Goal: Information Seeking & Learning: Check status

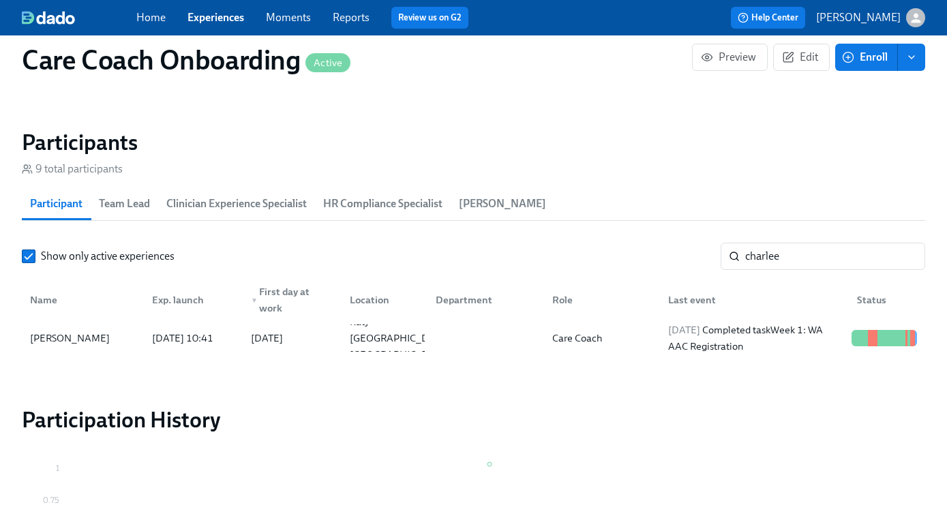
scroll to position [0, 6838]
click at [213, 22] on link "Experiences" at bounding box center [215, 17] width 57 height 13
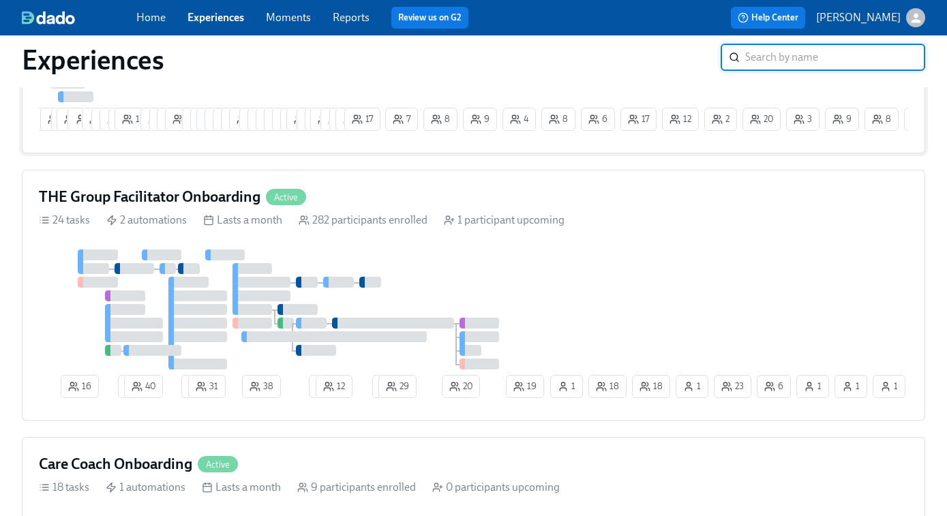
scroll to position [298, 0]
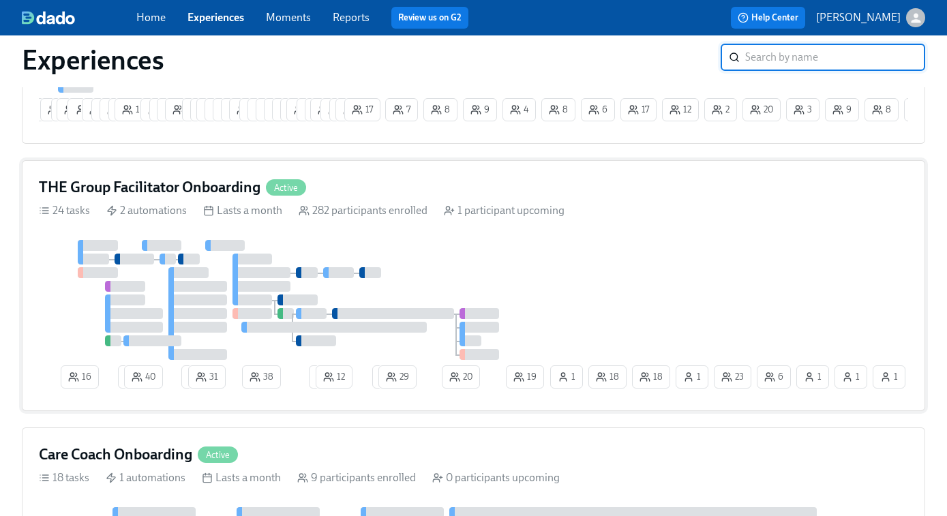
click at [700, 252] on div "16 2 40 2 31 38 2 12 2 29 20 6 1 23 18 1 1 1 18 19 1" at bounding box center [473, 317] width 869 height 154
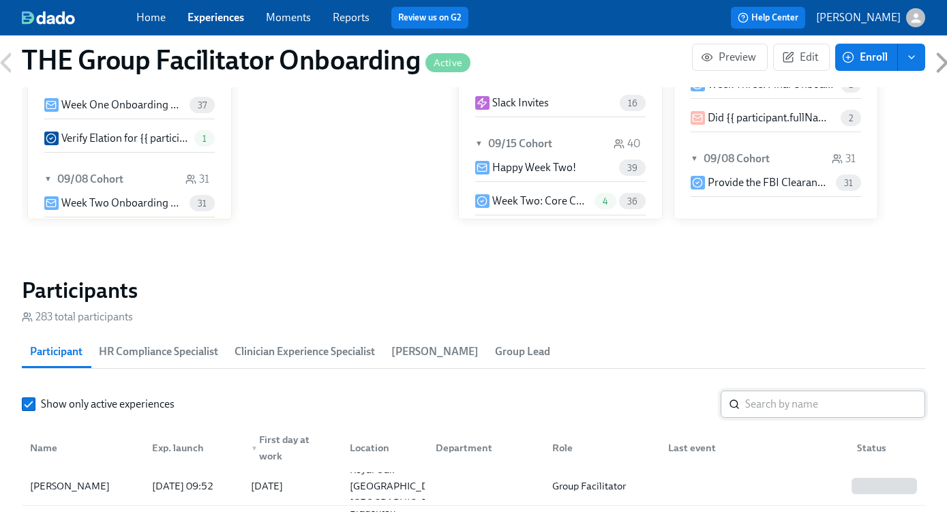
scroll to position [1024, 0]
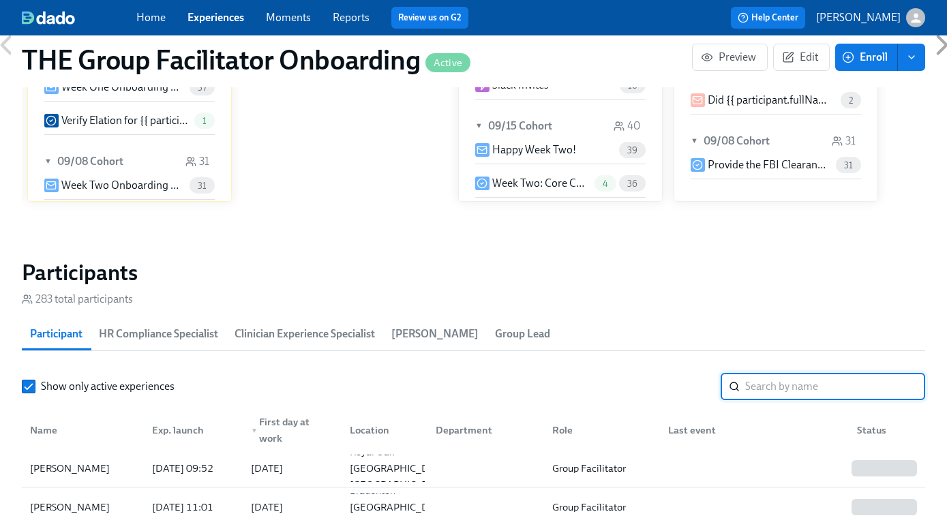
click at [789, 390] on input "search" at bounding box center [835, 386] width 180 height 27
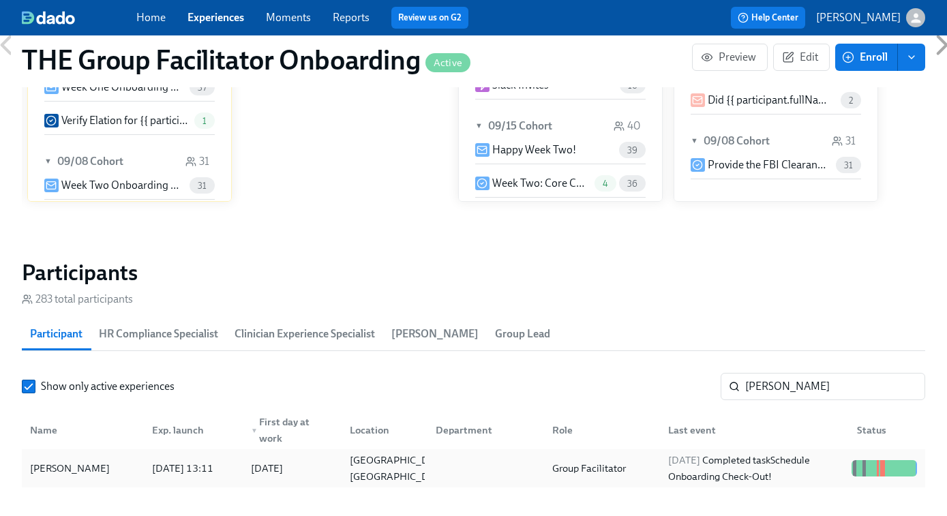
click at [741, 463] on div "2025/09/15 Completed task Schedule Onboarding Check-Out!" at bounding box center [754, 468] width 183 height 33
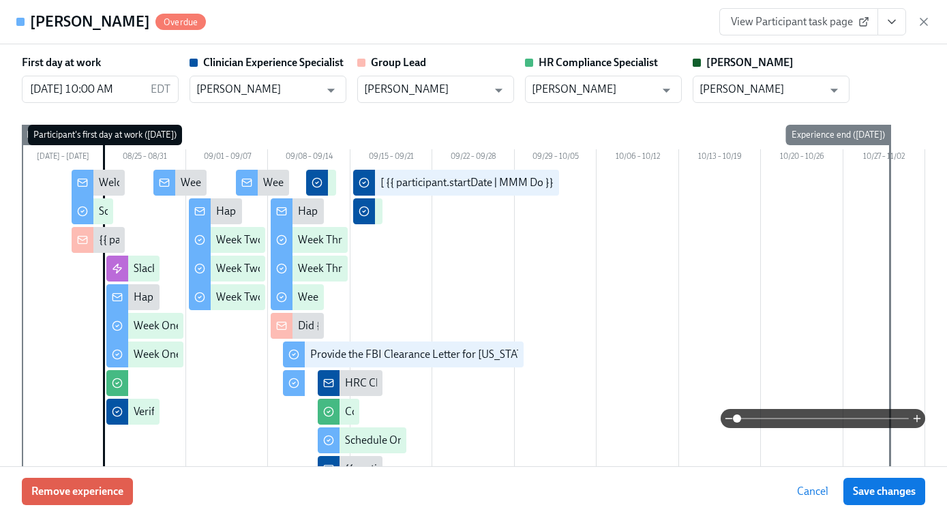
click at [830, 16] on span "View Participant task page" at bounding box center [799, 22] width 136 height 14
click at [888, 28] on icon "View task page" at bounding box center [892, 22] width 14 height 14
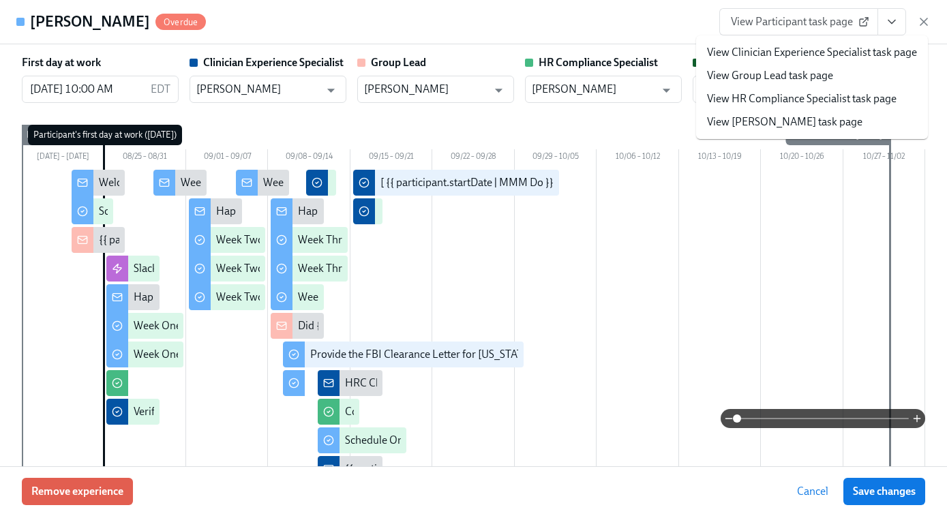
click at [810, 51] on link "View Clinician Experience Specialist task page" at bounding box center [812, 52] width 210 height 15
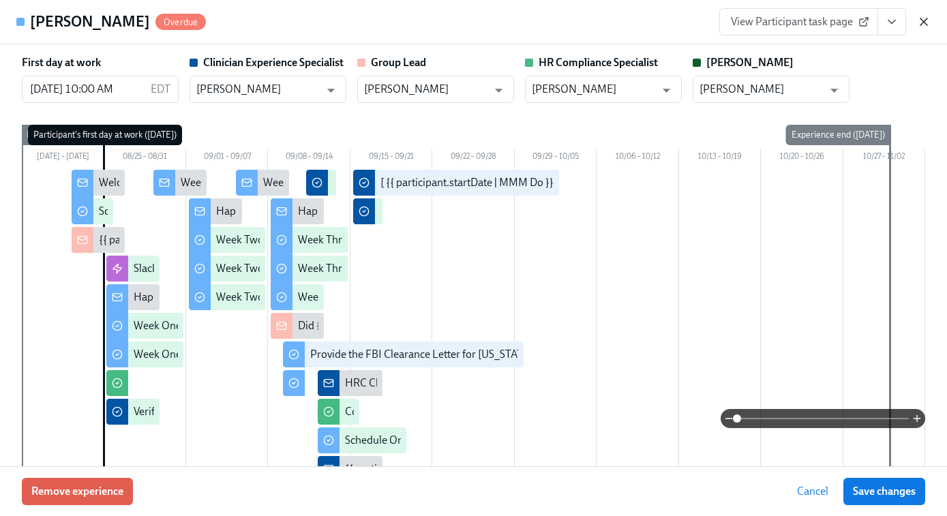
scroll to position [0, 20199]
click at [925, 27] on icon "button" at bounding box center [924, 22] width 14 height 14
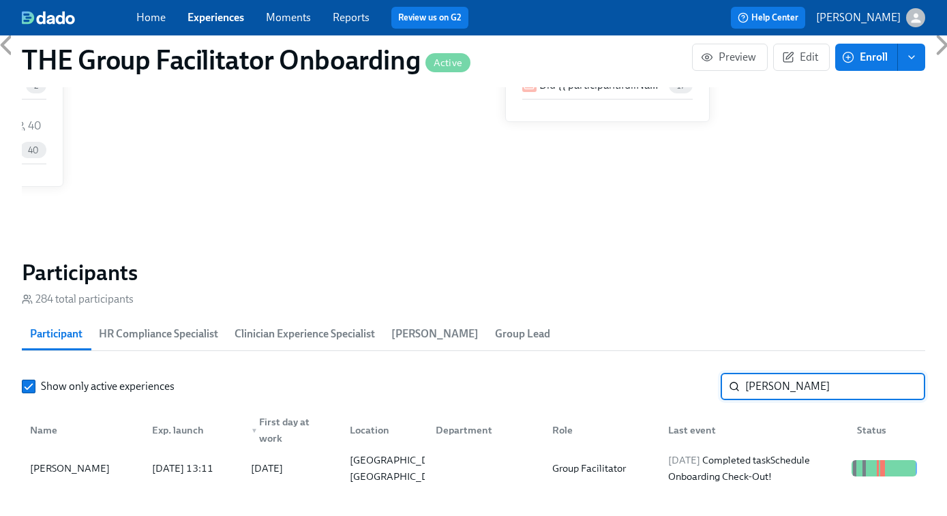
click at [769, 385] on input "haley a" at bounding box center [835, 386] width 180 height 27
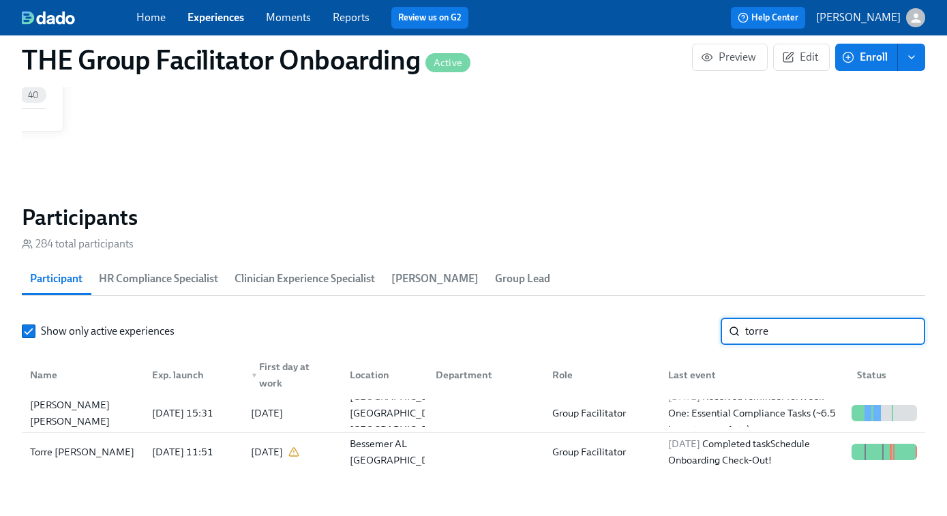
scroll to position [1080, 0]
type input "torre"
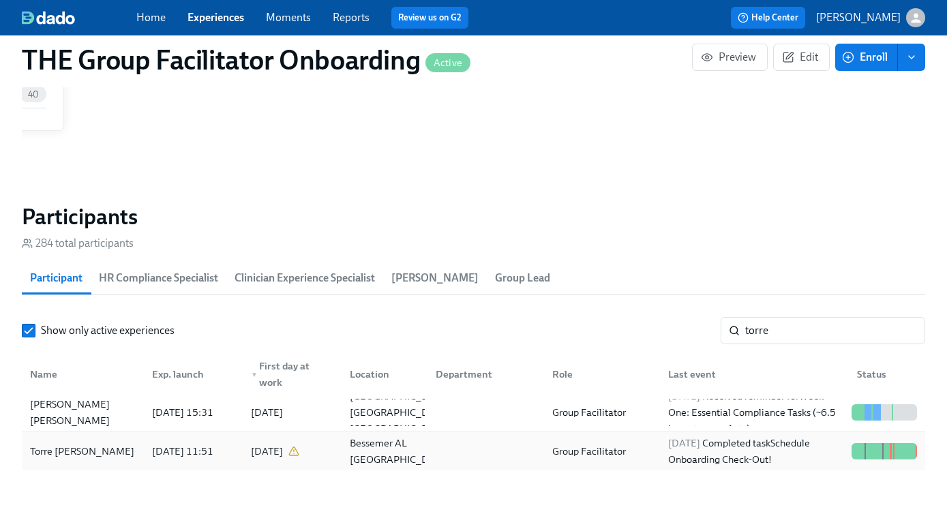
click at [685, 458] on div "2025/09/18 Completed task Schedule Onboarding Check-Out!" at bounding box center [754, 451] width 183 height 33
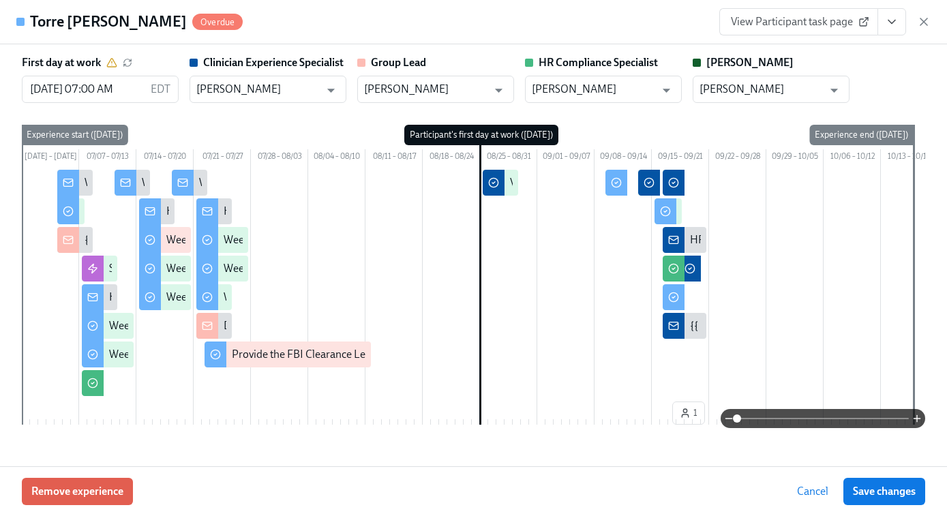
click at [810, 10] on link "View Participant task page" at bounding box center [798, 21] width 159 height 27
click at [931, 22] on div "Torre Coulter Overdue View Participant task page" at bounding box center [473, 22] width 947 height 44
drag, startPoint x: 925, startPoint y: 20, endPoint x: 312, endPoint y: 44, distance: 613.4
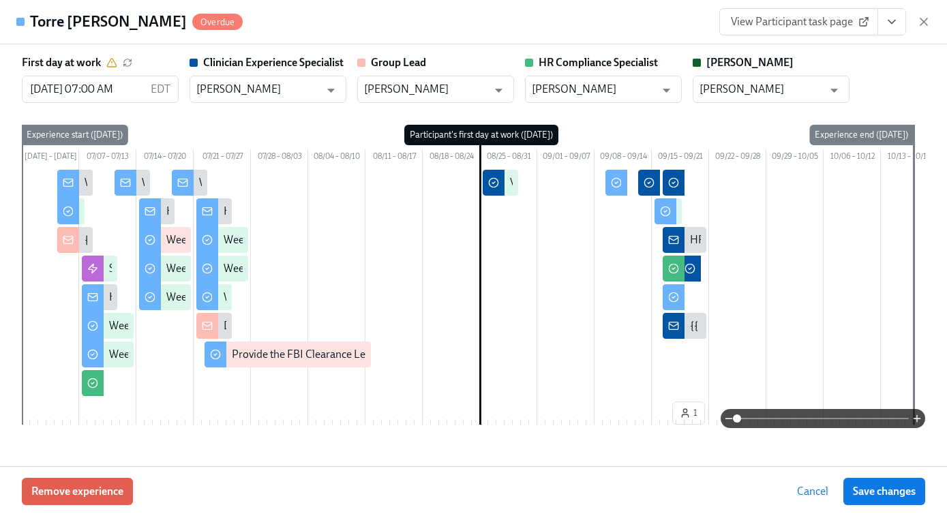
click at [924, 20] on icon "button" at bounding box center [924, 22] width 14 height 14
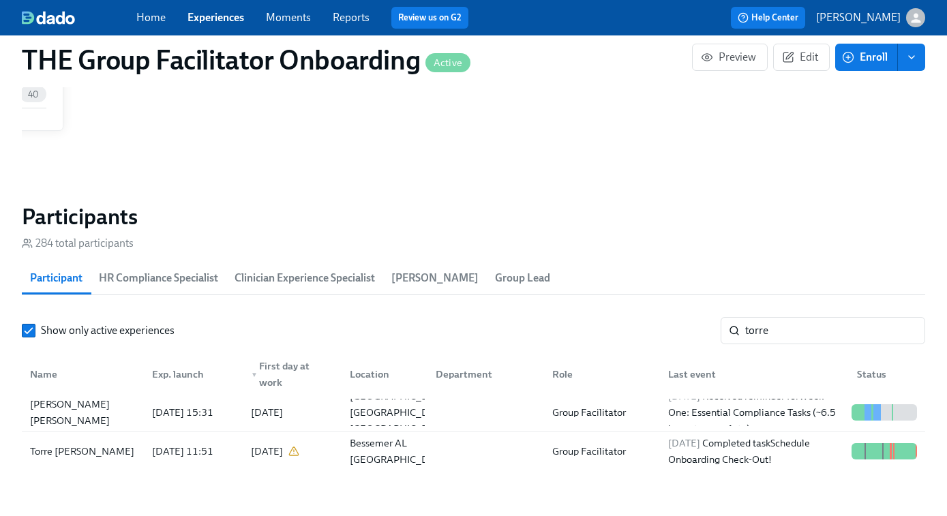
click at [230, 14] on link "Experiences" at bounding box center [215, 17] width 57 height 13
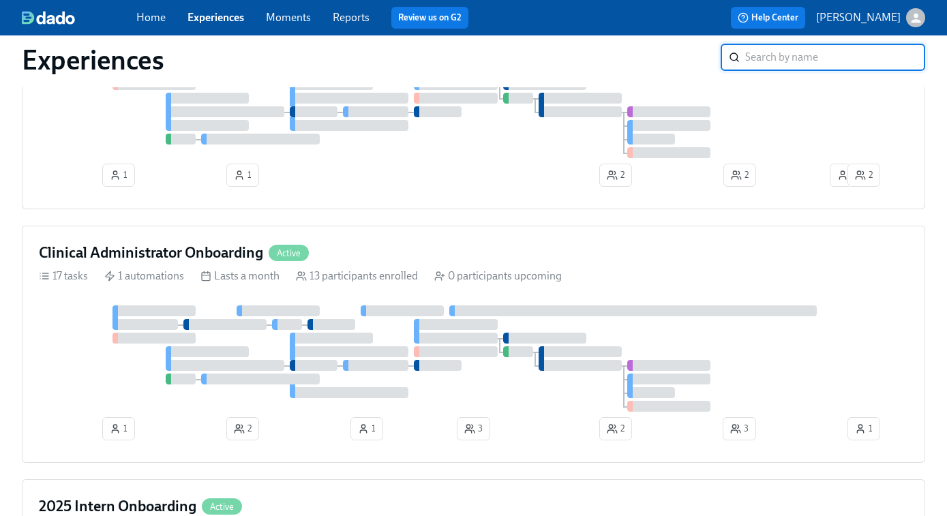
scroll to position [758, 0]
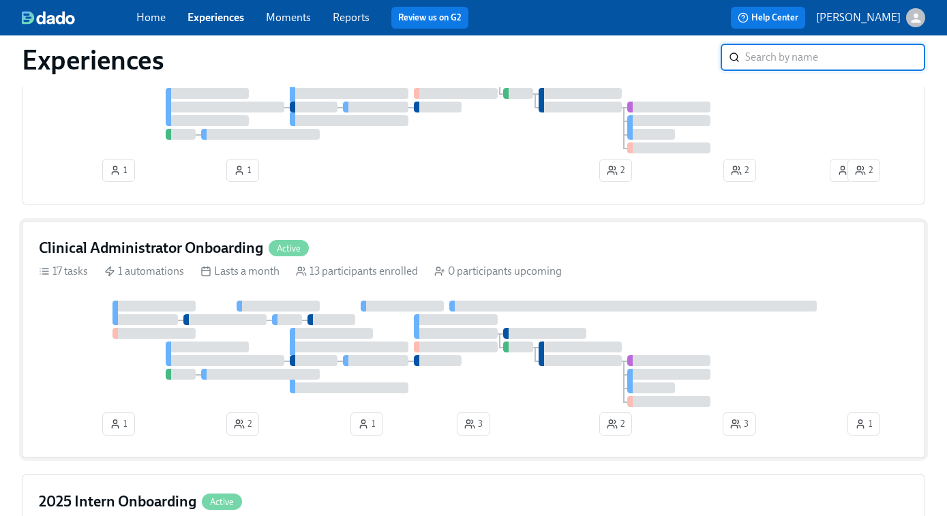
click at [402, 312] on div at bounding box center [402, 306] width 83 height 11
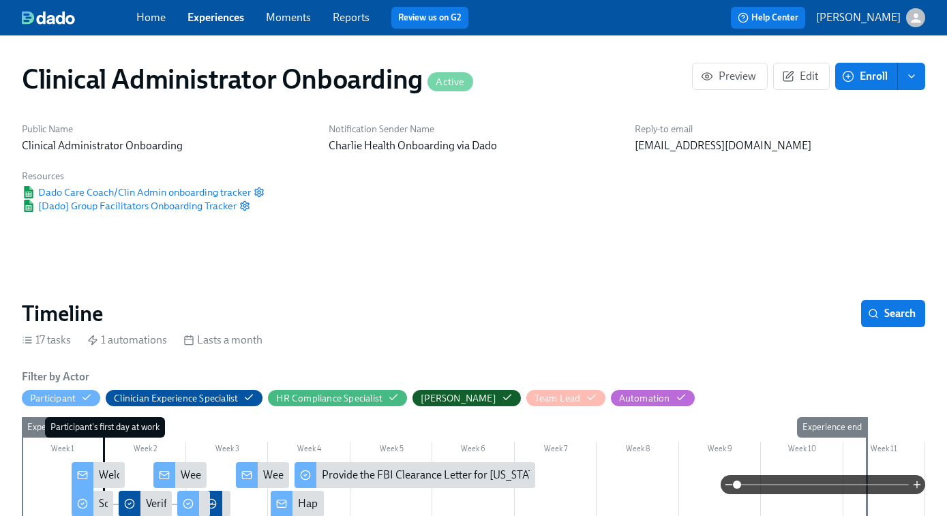
scroll to position [0, 7535]
click at [207, 25] on div "Home Experiences Moments Reports Review us on G2" at bounding box center [333, 18] width 395 height 22
click at [207, 9] on div "Home Experiences Moments Reports Review us on G2" at bounding box center [333, 18] width 395 height 22
click at [207, 23] on link "Experiences" at bounding box center [215, 17] width 57 height 13
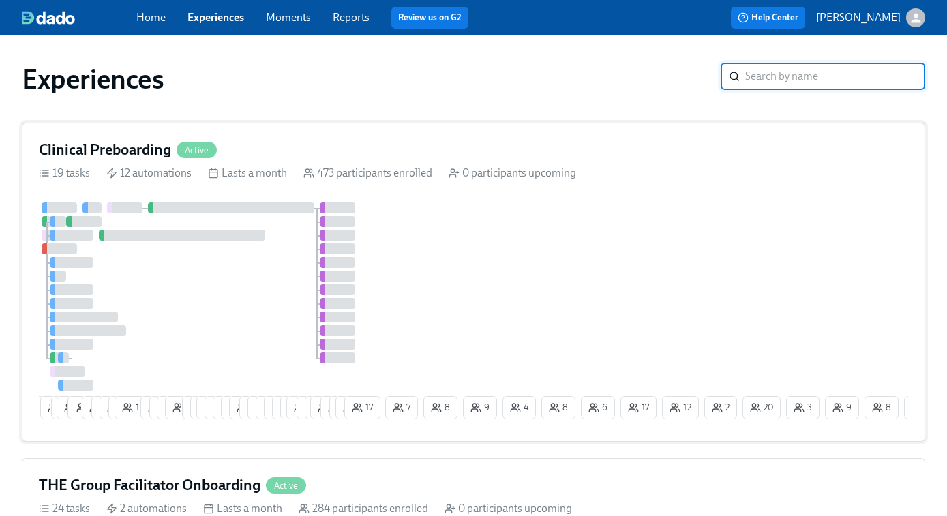
scroll to position [270, 0]
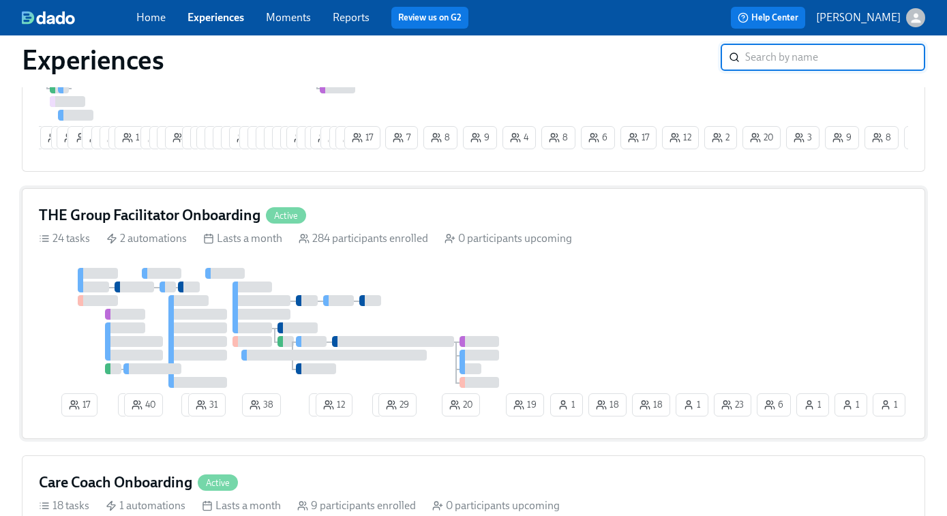
click at [353, 301] on div at bounding box center [338, 300] width 31 height 11
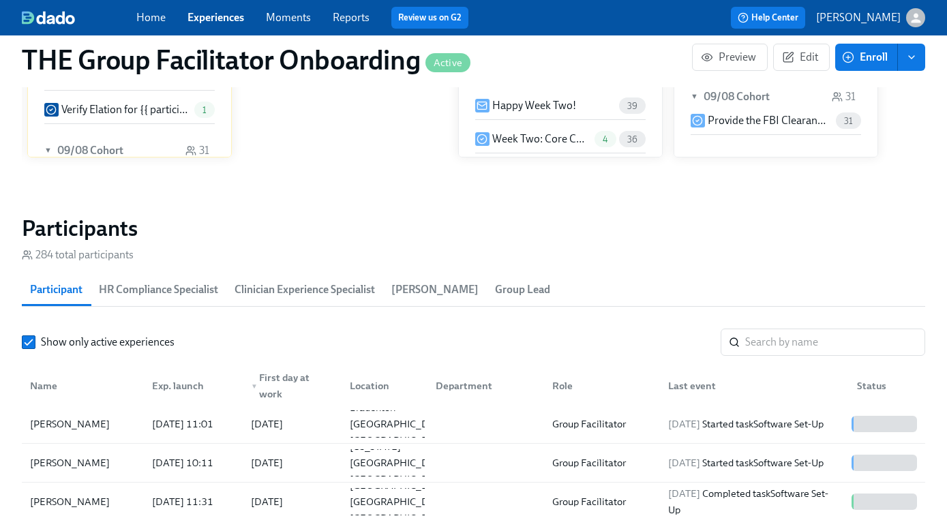
scroll to position [1130, 0]
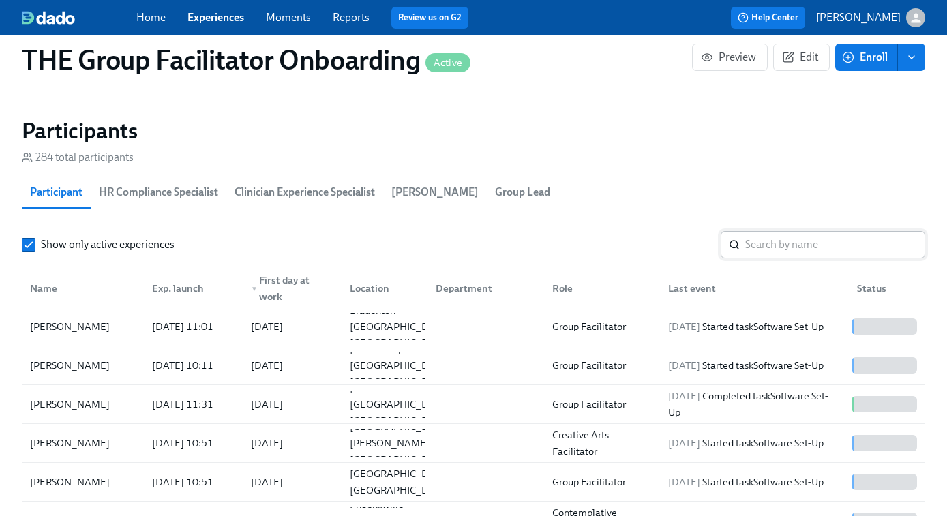
click at [759, 245] on input "search" at bounding box center [835, 244] width 180 height 27
paste input "Jasmine Greenhouse"
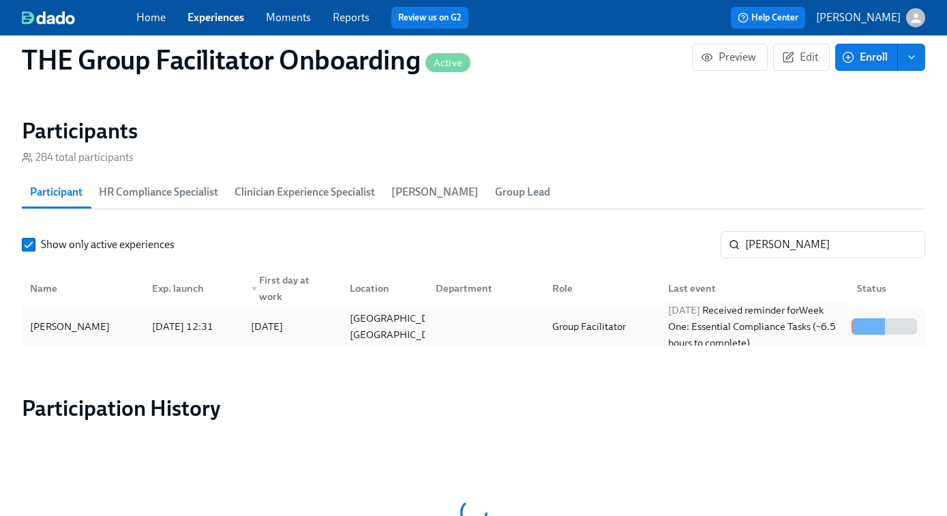
click at [747, 328] on div "2025/09/19 Received reminder for Week One: Essential Compliance Tasks (~6.5 hou…" at bounding box center [754, 326] width 183 height 49
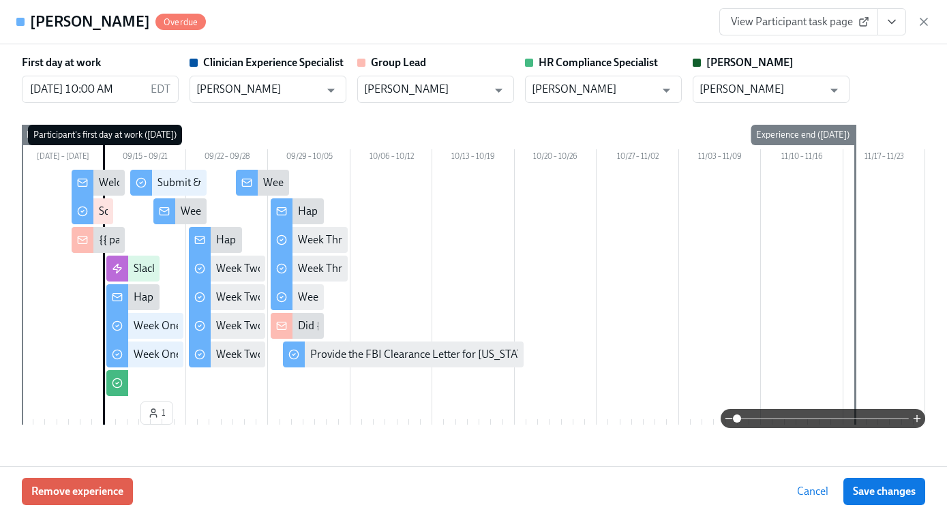
click at [801, 20] on span "View Participant task page" at bounding box center [799, 22] width 136 height 14
click at [920, 20] on icon "button" at bounding box center [924, 22] width 14 height 14
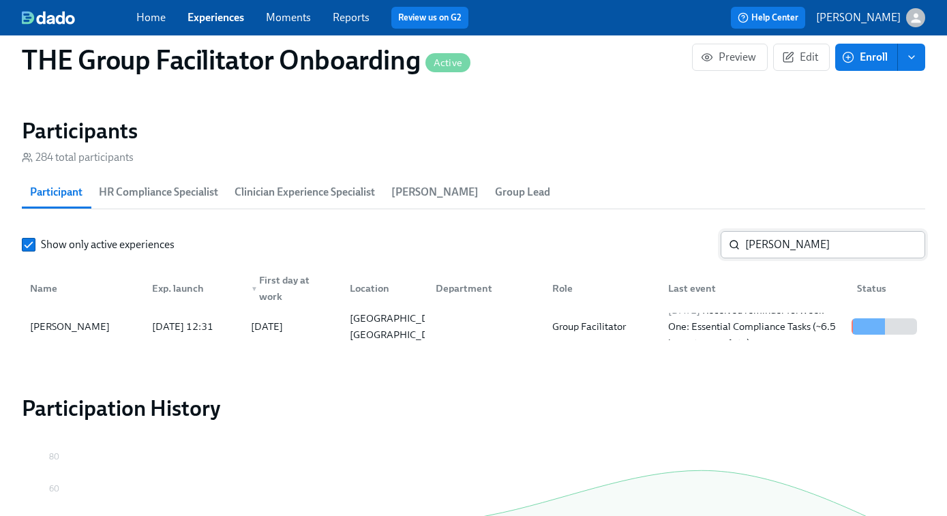
click at [799, 244] on input "Jasmine Greenhouse" at bounding box center [835, 244] width 180 height 27
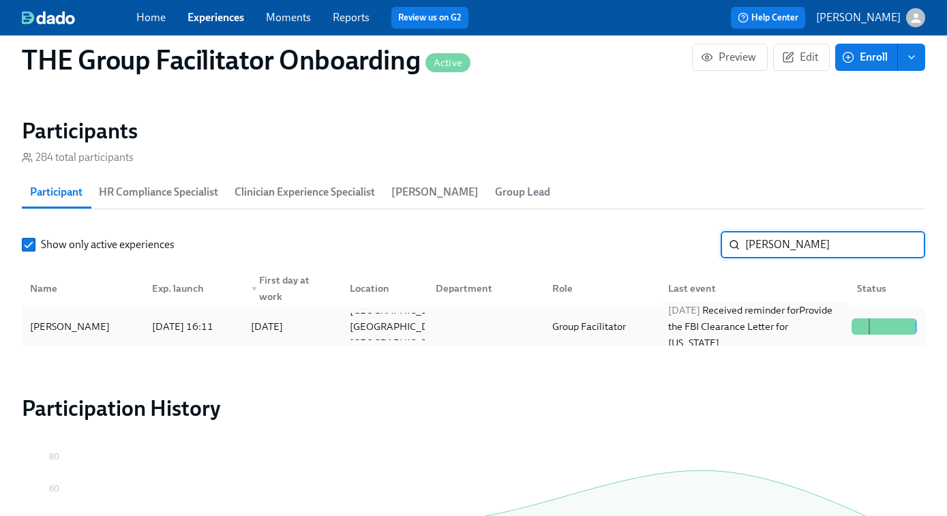
click at [659, 338] on div "2025/09/16 Received reminder for Provide the FBI Clearance Letter for Pennsylva…" at bounding box center [751, 326] width 189 height 27
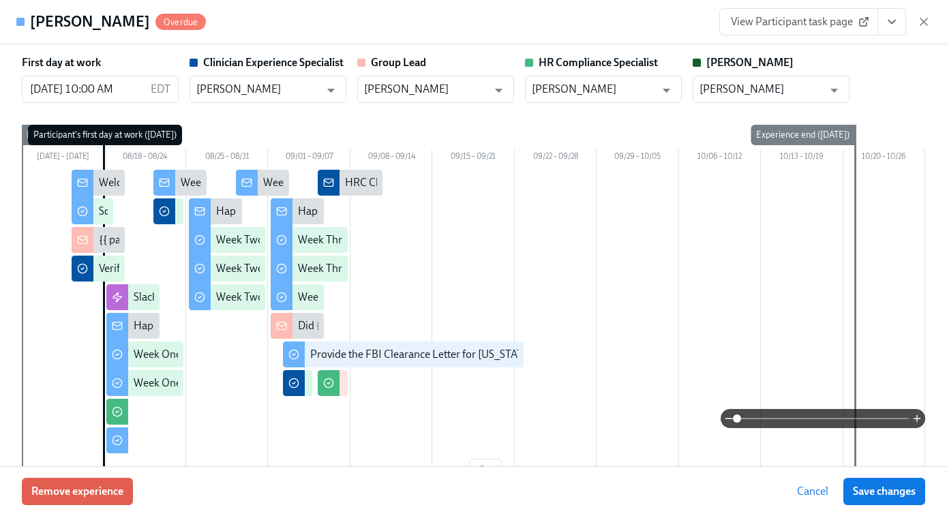
click at [899, 20] on button "View task page" at bounding box center [891, 21] width 29 height 27
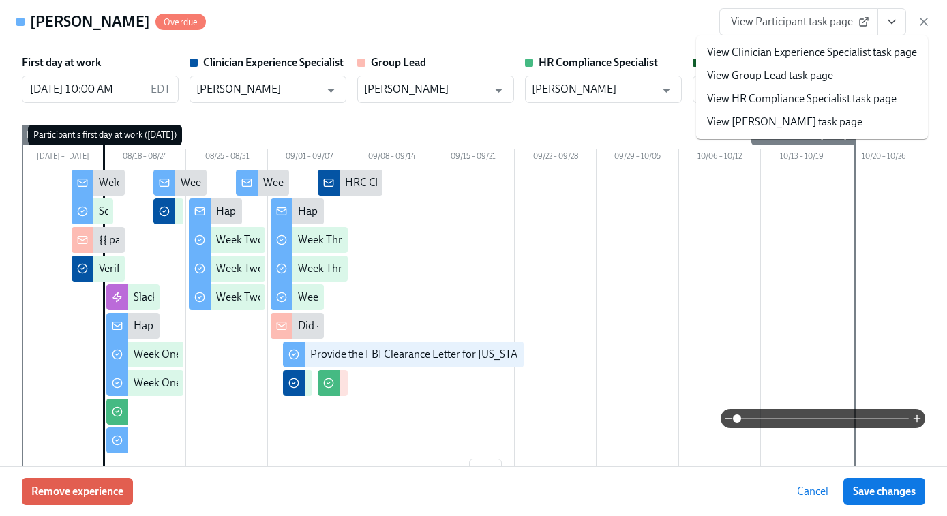
click at [783, 53] on link "View Clinician Experience Specialist task page" at bounding box center [812, 52] width 210 height 15
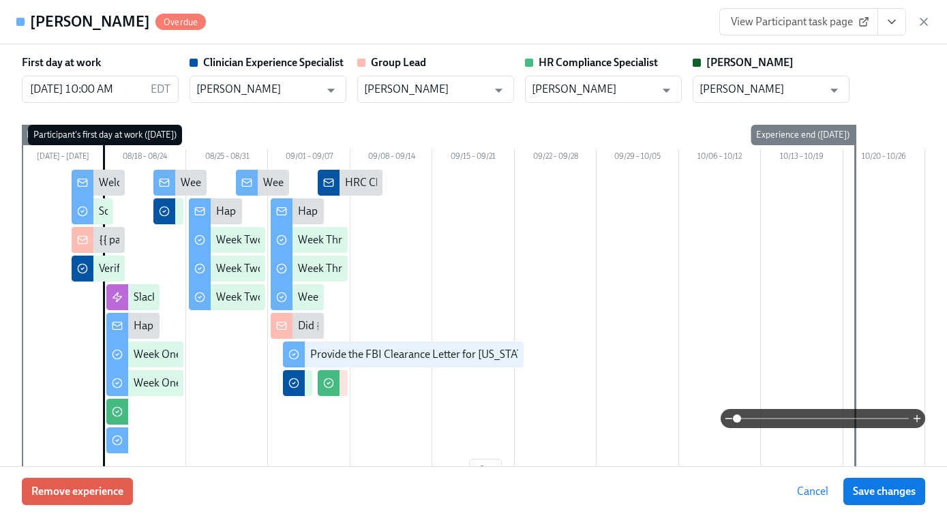
click at [883, 21] on button "View task page" at bounding box center [891, 21] width 29 height 27
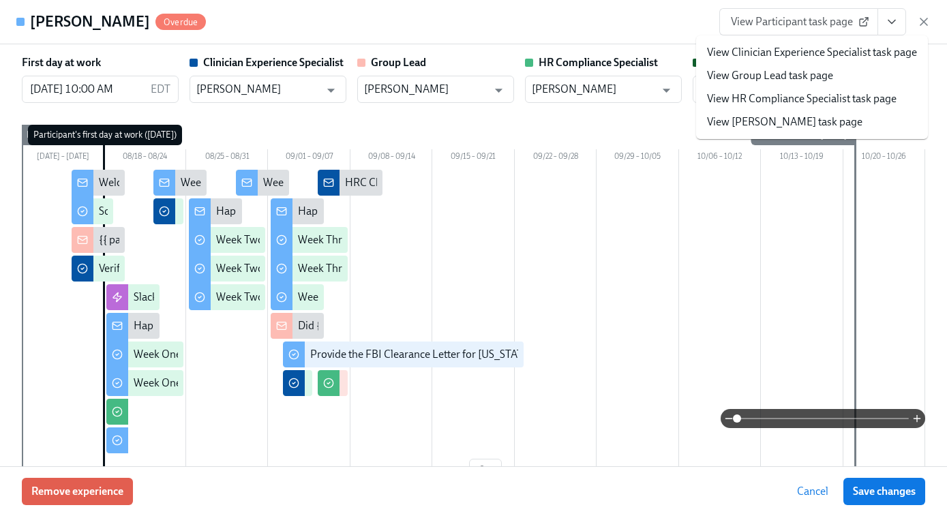
click at [792, 93] on link "View HR Compliance Specialist task page" at bounding box center [802, 98] width 190 height 15
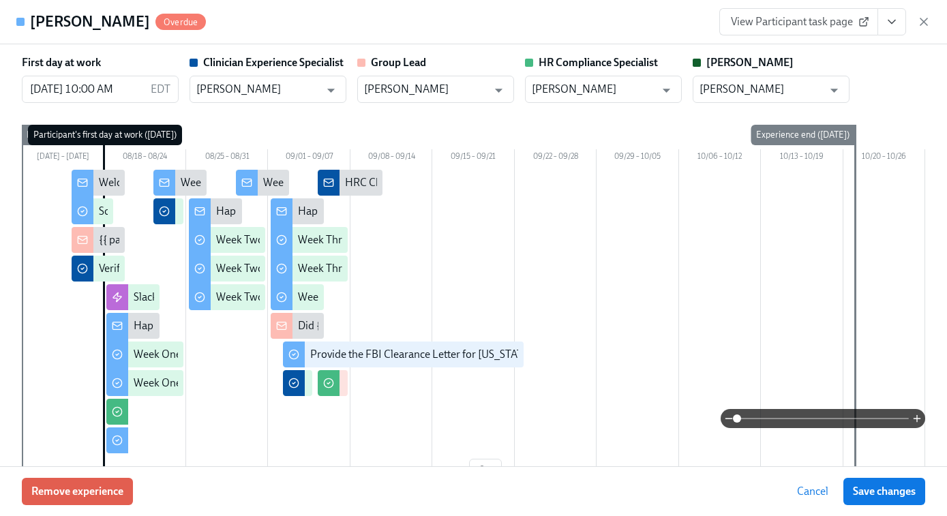
scroll to position [0, 20199]
click at [923, 22] on icon "button" at bounding box center [923, 21] width 7 height 7
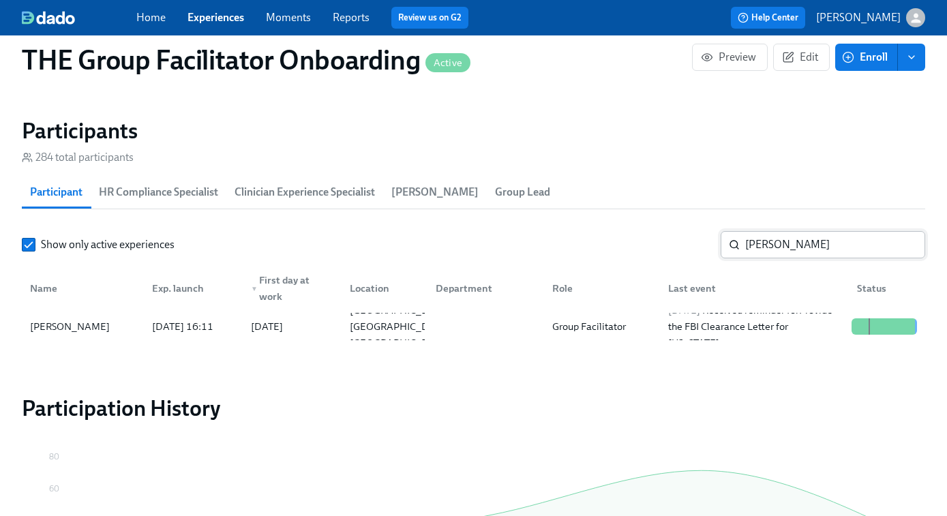
click at [768, 250] on input "blair shane" at bounding box center [835, 244] width 180 height 27
paste input "Aspen Perkins"
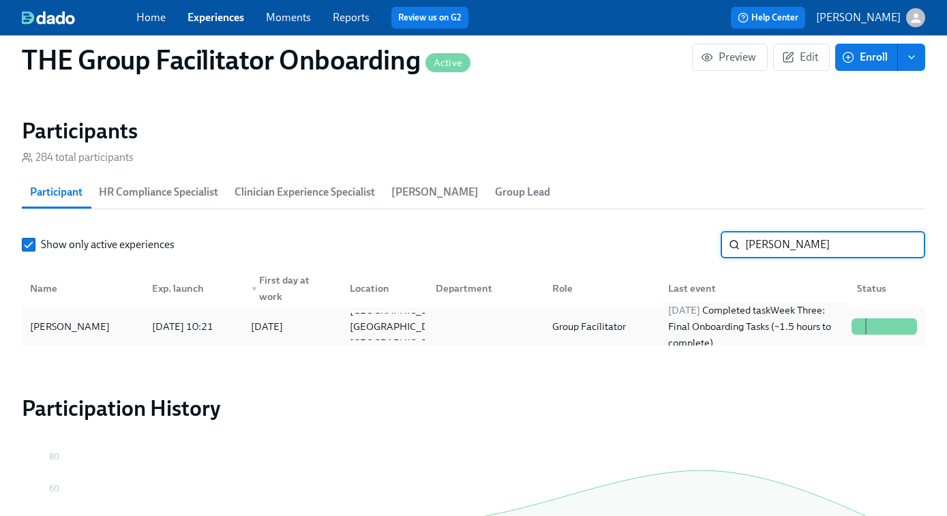
click at [800, 328] on div "2025/09/17 Completed task Week Three: Final Onboarding Tasks (~1.5 hours to com…" at bounding box center [754, 326] width 183 height 49
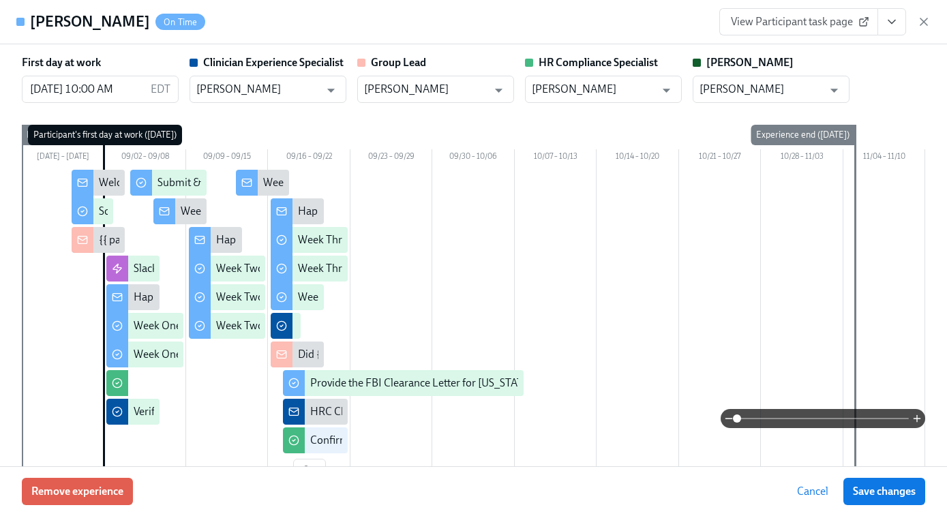
click at [789, 14] on link "View Participant task page" at bounding box center [798, 21] width 159 height 27
click at [893, 20] on icon "View task page" at bounding box center [892, 22] width 14 height 14
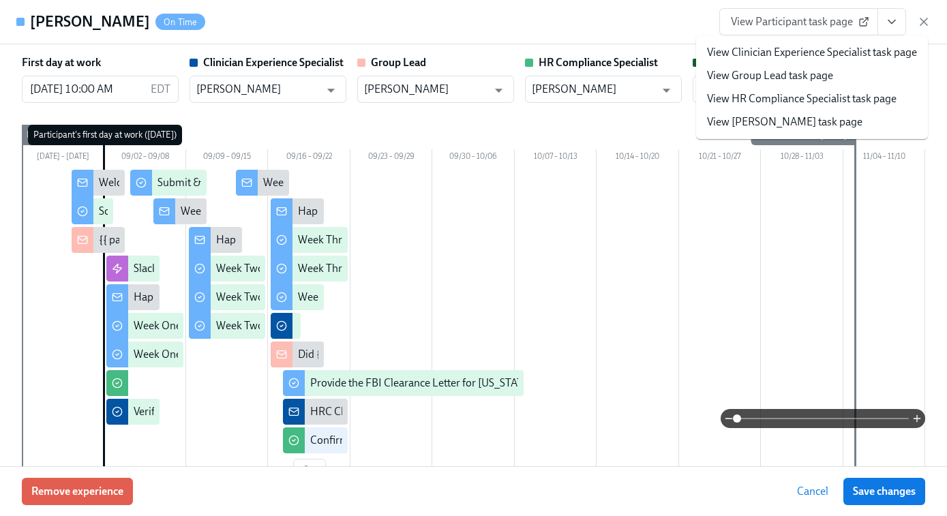
click at [849, 97] on link "View HR Compliance Specialist task page" at bounding box center [802, 98] width 190 height 15
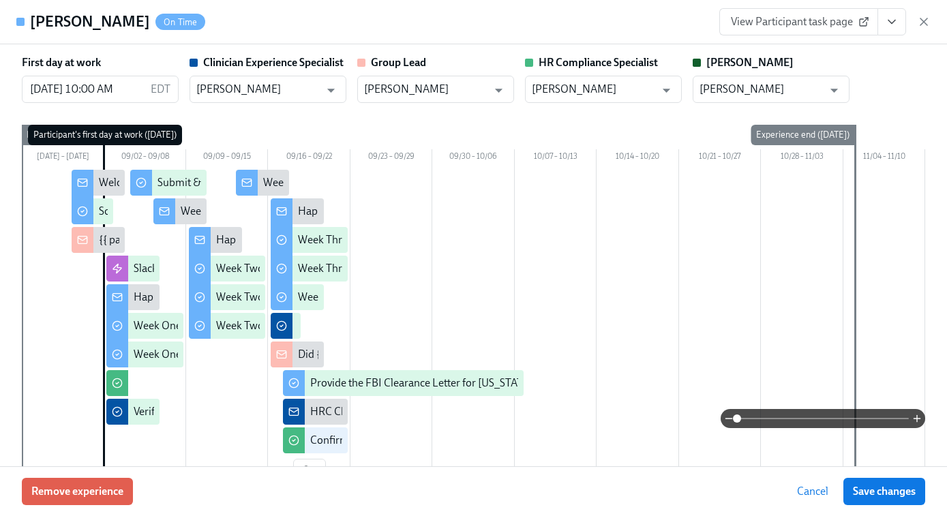
click at [890, 32] on button "View task page" at bounding box center [891, 21] width 29 height 27
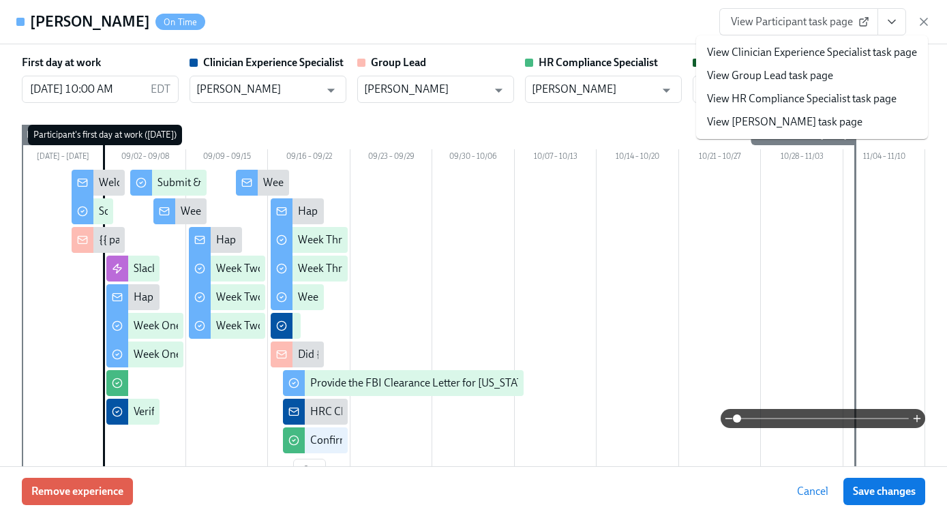
click at [787, 25] on span "View Participant task page" at bounding box center [799, 22] width 136 height 14
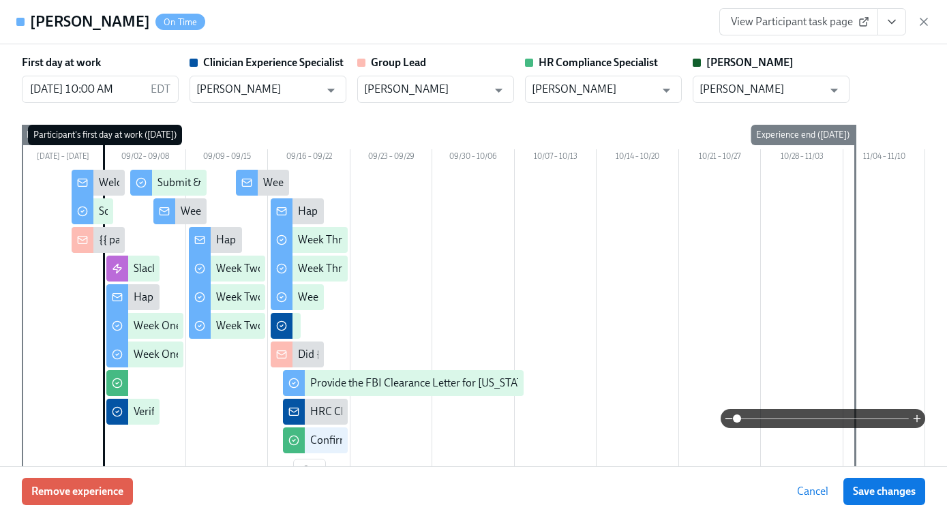
click at [924, 29] on div "View Participant task page" at bounding box center [824, 21] width 211 height 27
click at [924, 20] on icon "button" at bounding box center [923, 21] width 7 height 7
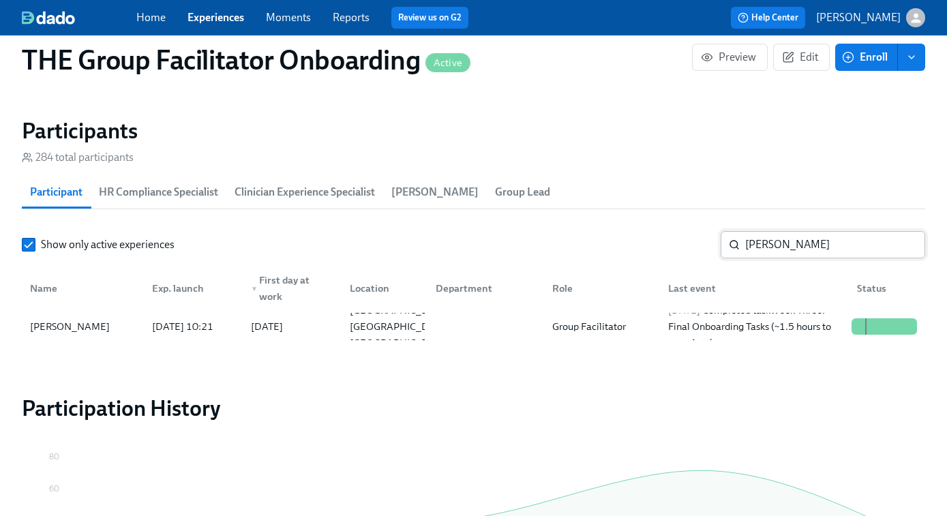
click at [758, 244] on input "Aspen Perkins" at bounding box center [835, 244] width 180 height 27
paste input "Lindsey Thoma"
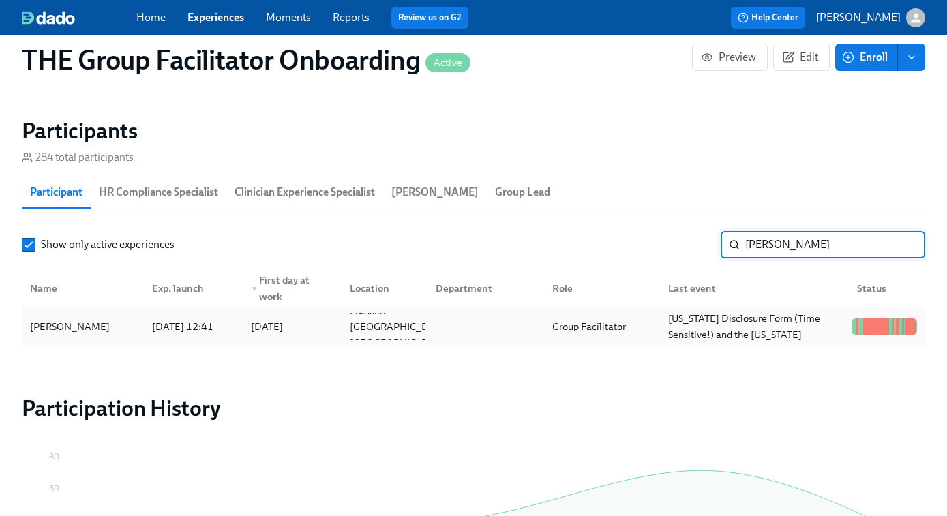
click at [633, 322] on div "Group Facilitator" at bounding box center [599, 326] width 117 height 27
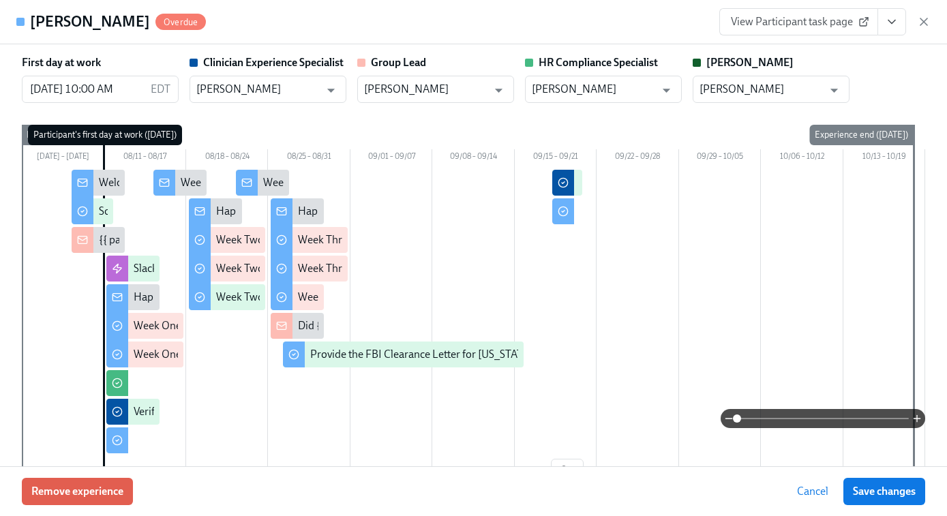
click at [804, 13] on link "View Participant task page" at bounding box center [798, 21] width 159 height 27
click at [923, 24] on icon "button" at bounding box center [924, 22] width 14 height 14
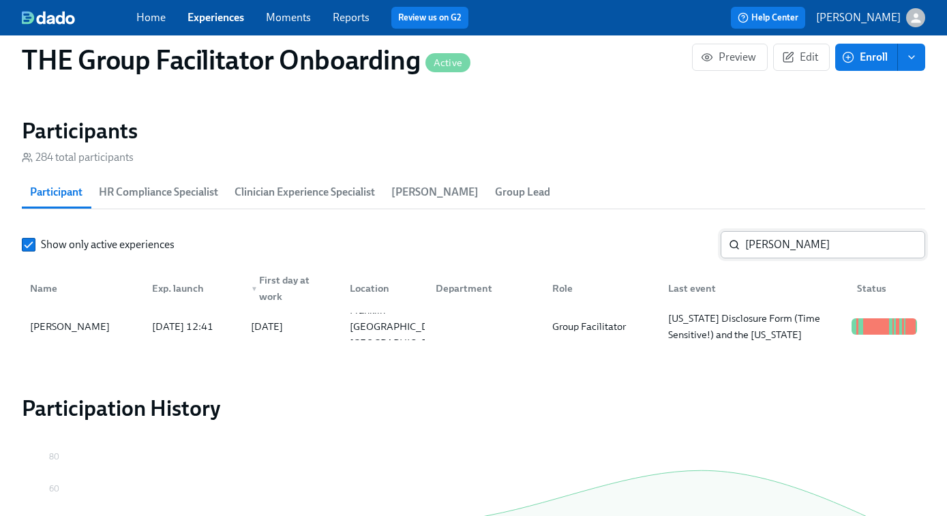
click at [759, 255] on input "Lindsey Thomas" at bounding box center [835, 244] width 180 height 27
paste input "Carmen Strachan"
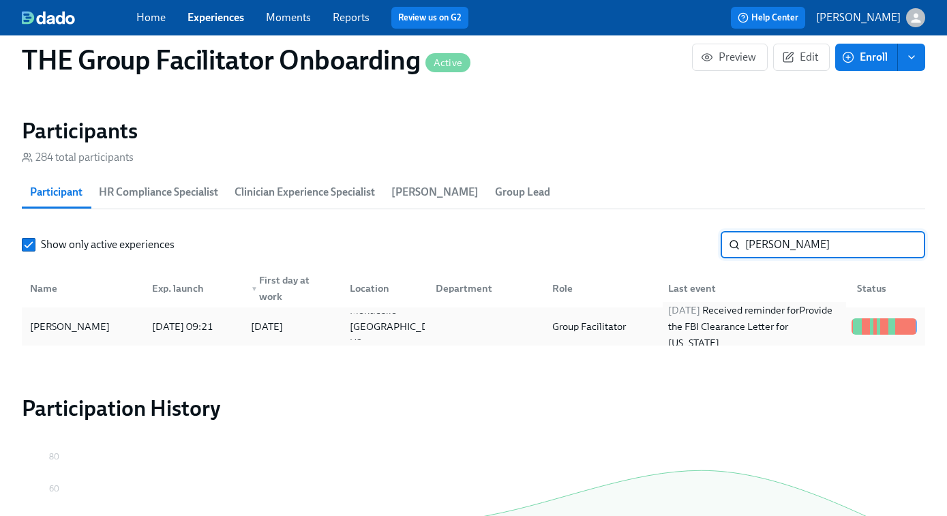
click at [785, 329] on div "2025/09/16 Received reminder for Provide the FBI Clearance Letter for Pennsylva…" at bounding box center [754, 326] width 183 height 49
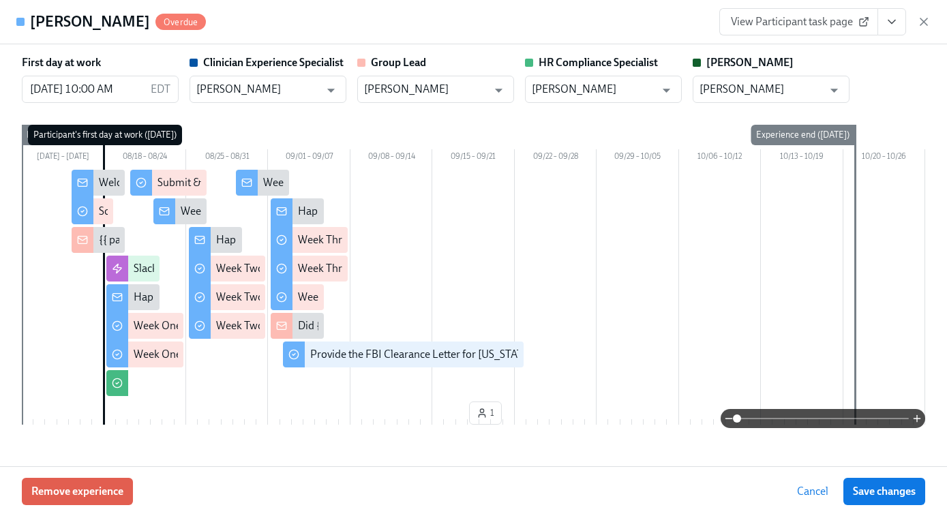
click at [826, 20] on span "View Participant task page" at bounding box center [799, 22] width 136 height 14
click at [923, 24] on icon "button" at bounding box center [924, 22] width 14 height 14
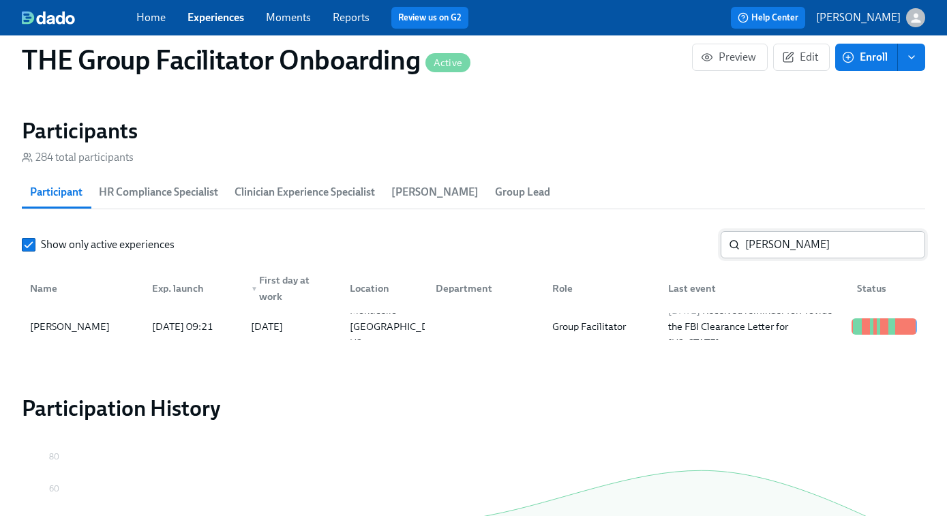
click at [789, 246] on input "Carmen Strachan" at bounding box center [835, 244] width 180 height 27
paste input "Jessica Cabrera"
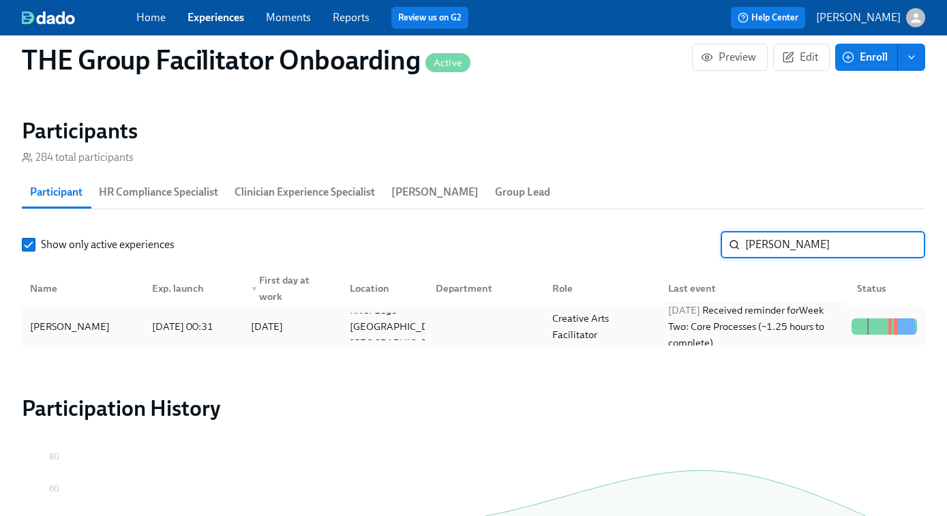
click at [824, 318] on div "2025/09/18 Received reminder for Week Two: Core Processes (~1.25 hours to compl…" at bounding box center [754, 326] width 183 height 49
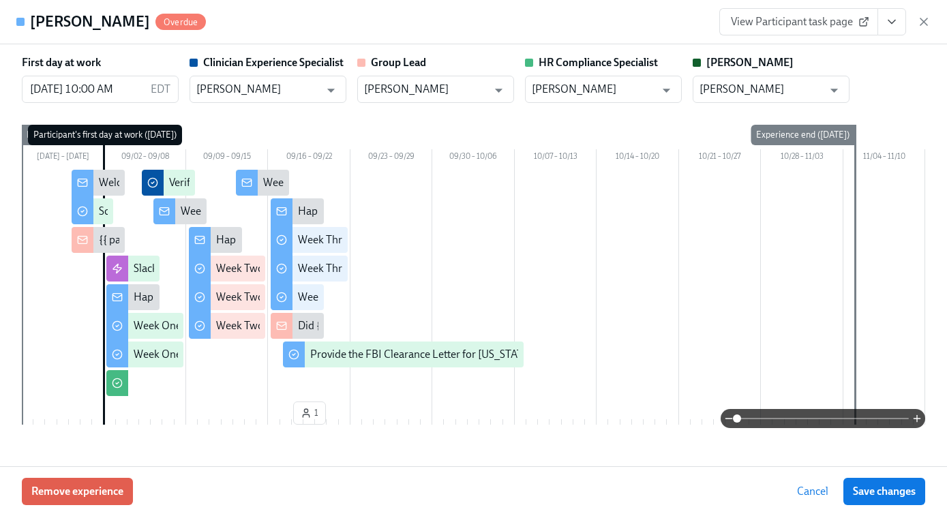
click at [832, 22] on span "View Participant task page" at bounding box center [799, 22] width 136 height 14
click at [923, 25] on icon "button" at bounding box center [924, 22] width 14 height 14
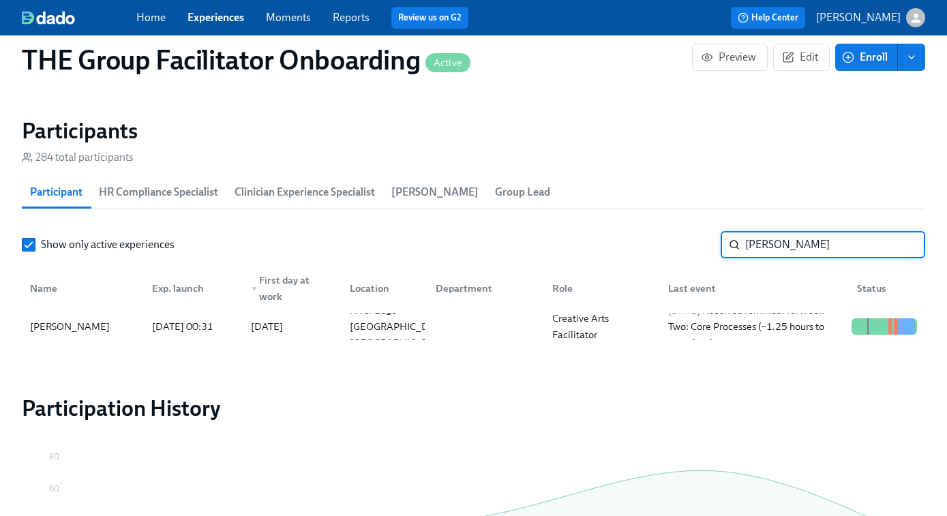
click at [761, 250] on input "Jessica Cabrera" at bounding box center [835, 244] width 180 height 27
paste input "Wilimina Kpor"
type input "Wilimina Kpor"
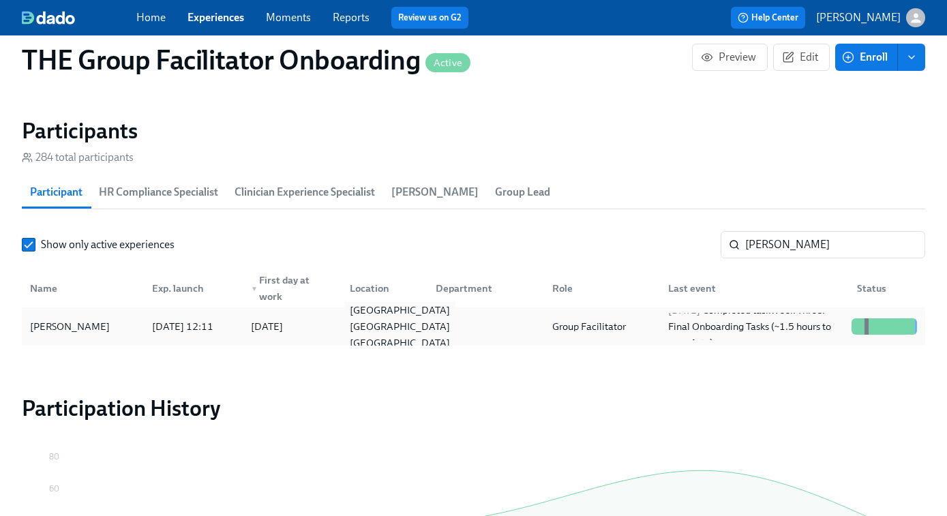
click at [345, 322] on div "Staten Island NY US" at bounding box center [399, 326] width 111 height 49
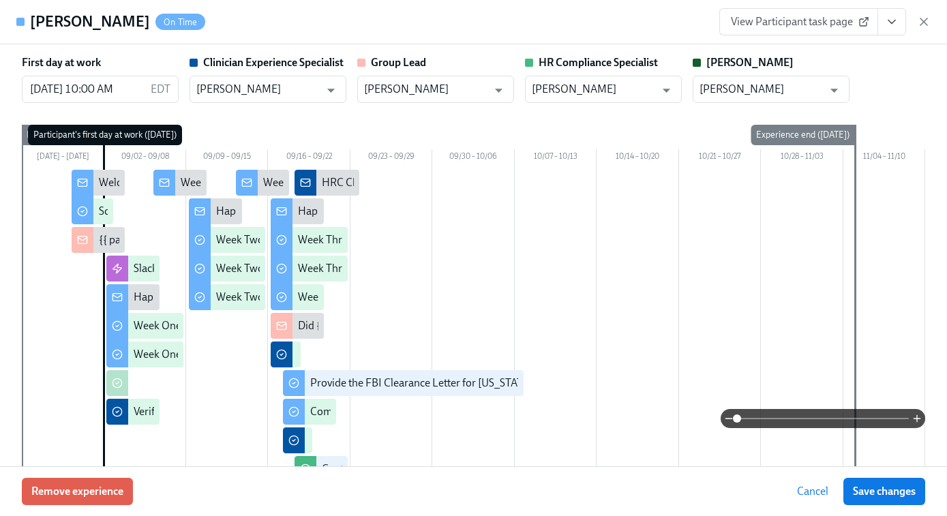
click at [770, 22] on span "View Participant task page" at bounding box center [799, 22] width 136 height 14
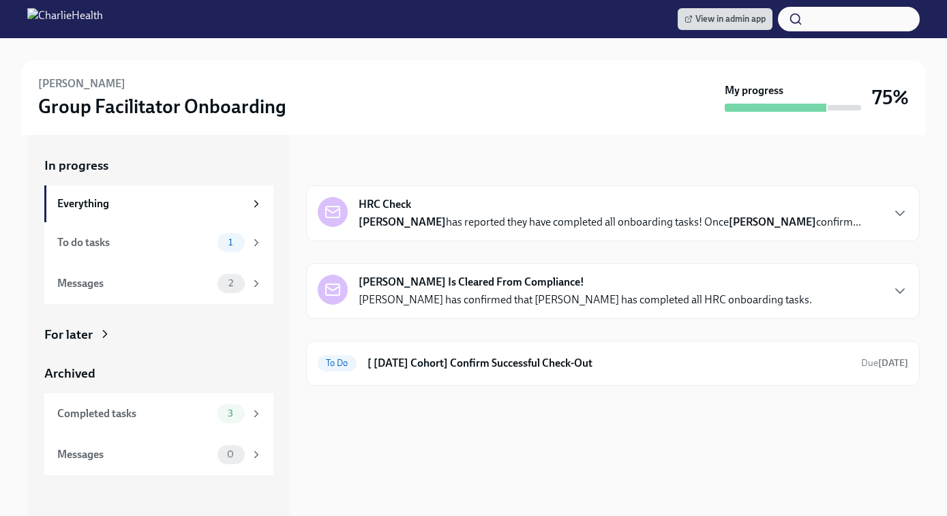
click at [463, 290] on div "Haley Arington Is Cleared From Compliance! Michelle Winograd has confirmed that…" at bounding box center [585, 291] width 453 height 33
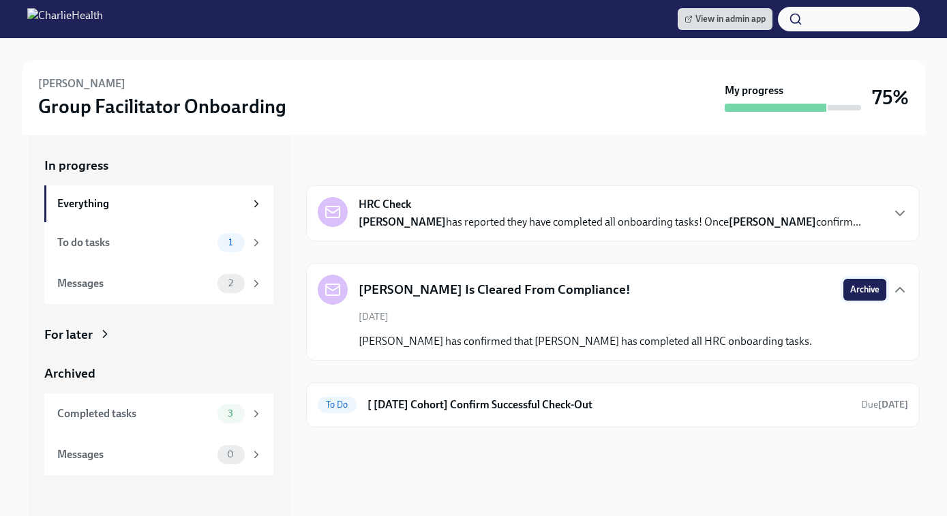
click at [859, 294] on span "Archive" at bounding box center [864, 290] width 29 height 14
click at [811, 232] on div "HRC Check Haley Arington has reported they have completed all onboarding tasks!…" at bounding box center [613, 213] width 614 height 56
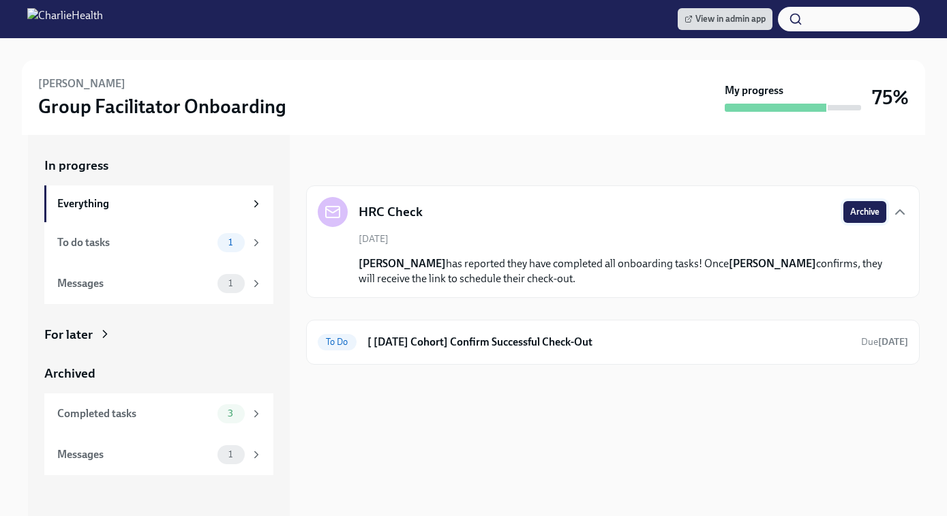
click at [865, 211] on span "Archive" at bounding box center [864, 212] width 29 height 14
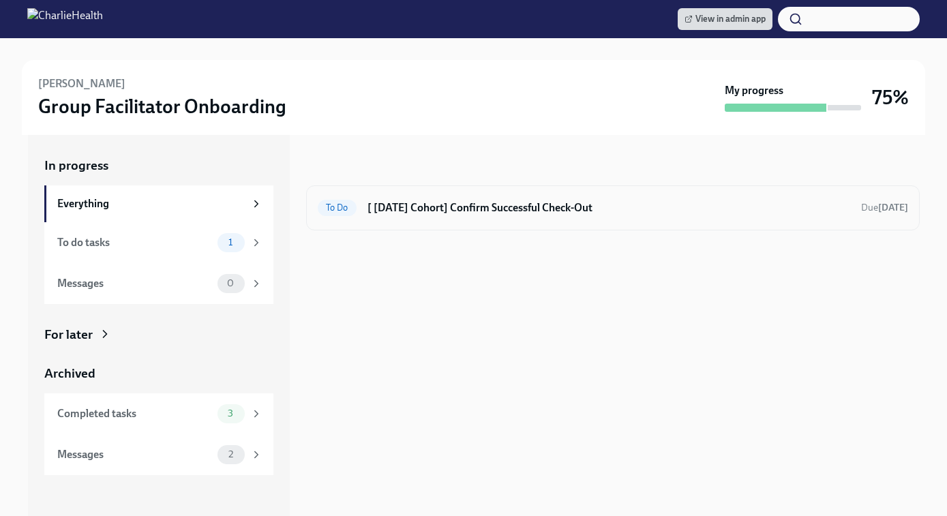
click at [558, 200] on h6 "[ Aug 25th Cohort] Confirm Successful Check-Out" at bounding box center [608, 207] width 483 height 15
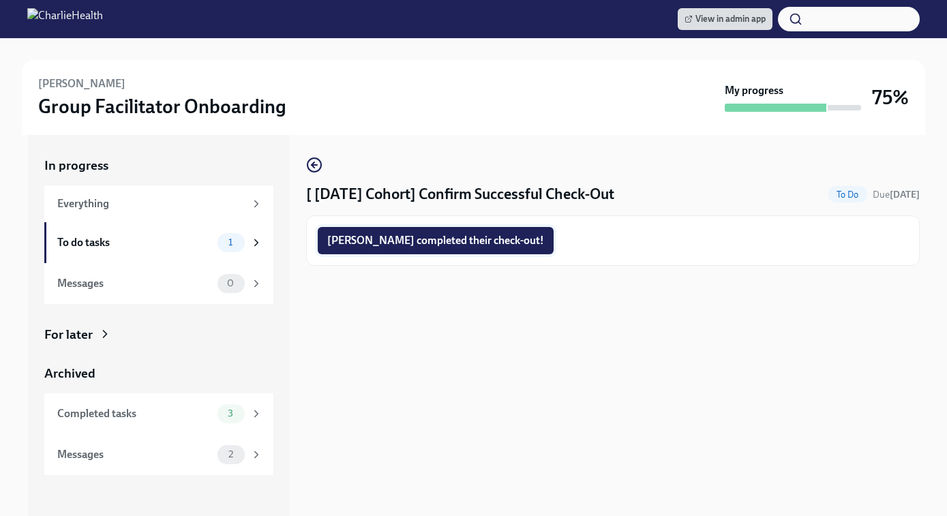
click at [417, 244] on span "Haley completed their check-out!" at bounding box center [435, 241] width 217 height 14
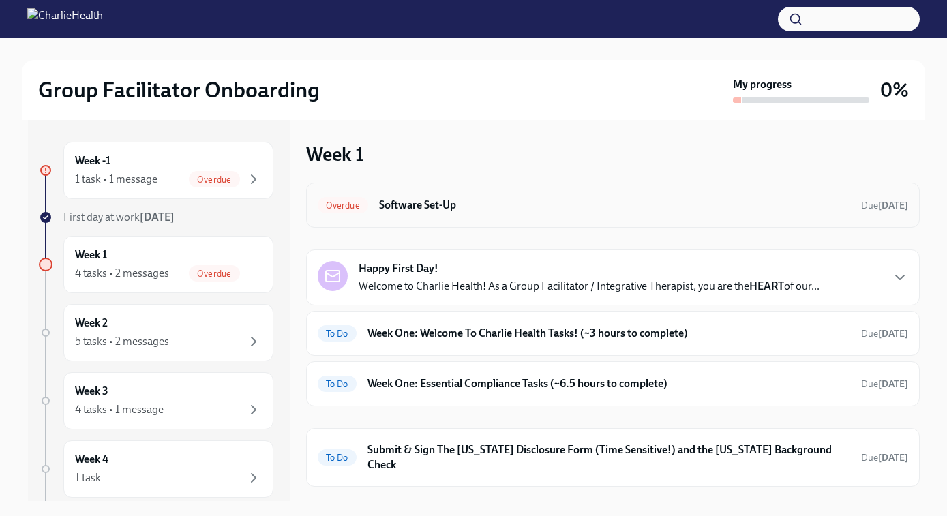
scroll to position [50, 0]
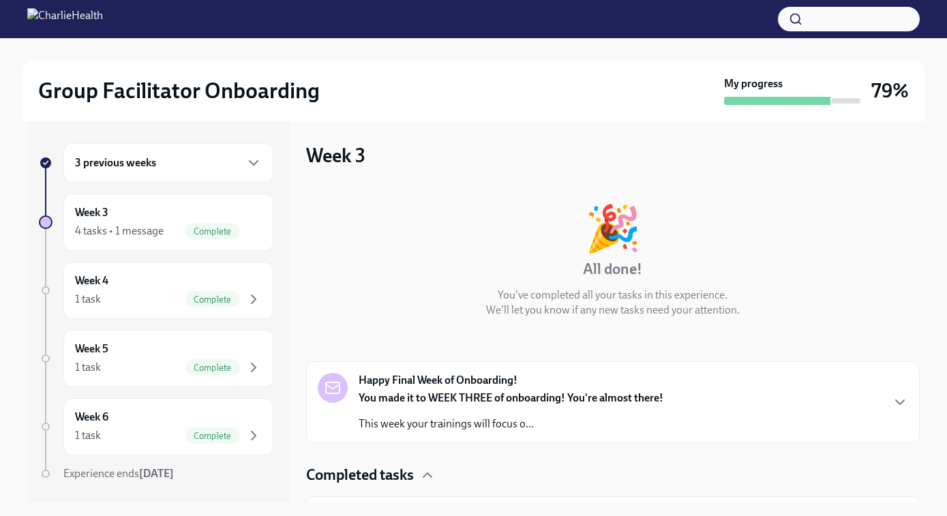
click at [137, 159] on h6 "3 previous weeks" at bounding box center [115, 162] width 81 height 15
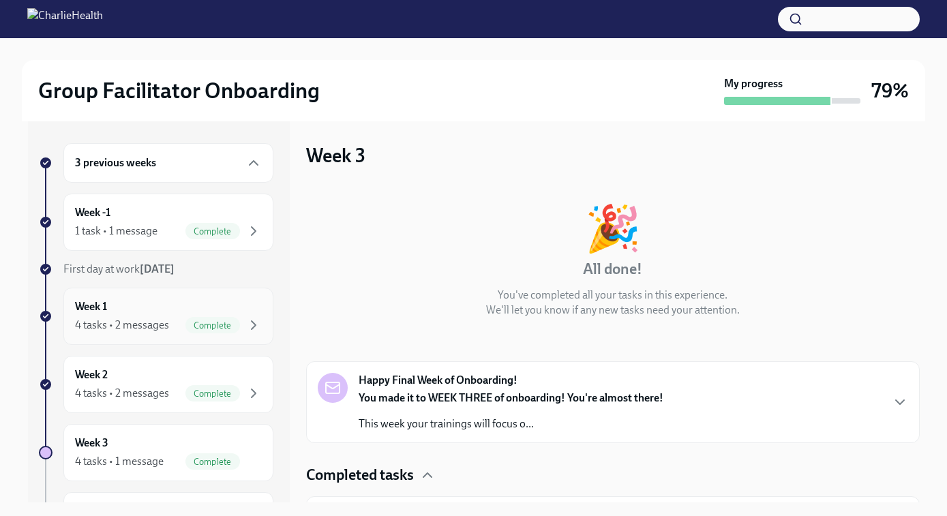
click at [117, 314] on div "Week 1 4 tasks • 2 messages Complete" at bounding box center [168, 316] width 187 height 34
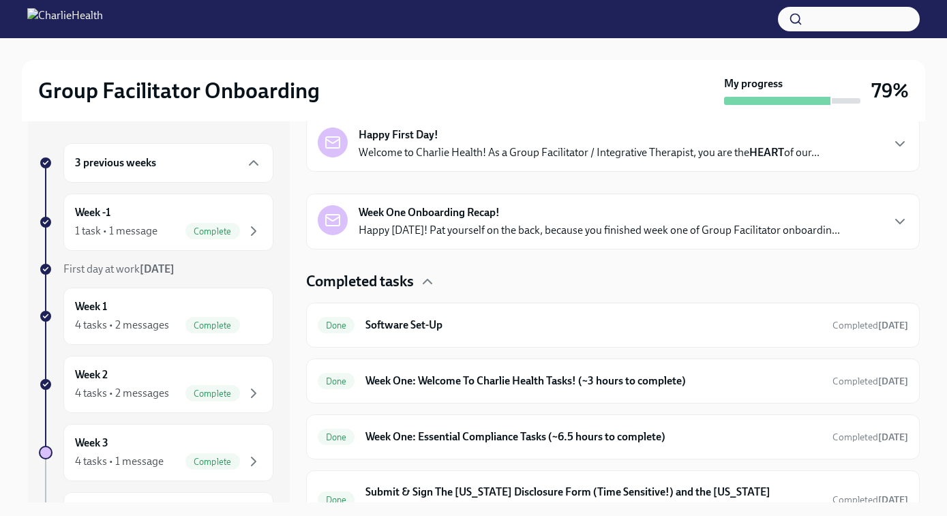
scroll to position [272, 0]
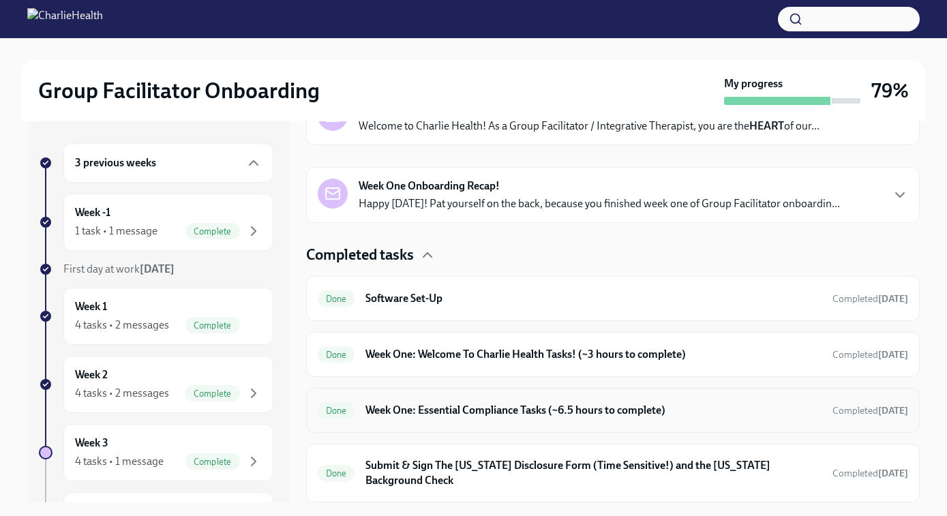
click at [438, 421] on div "Done Week One: Essential Compliance Tasks (~6.5 hours to complete) Completed 13…" at bounding box center [613, 411] width 590 height 22
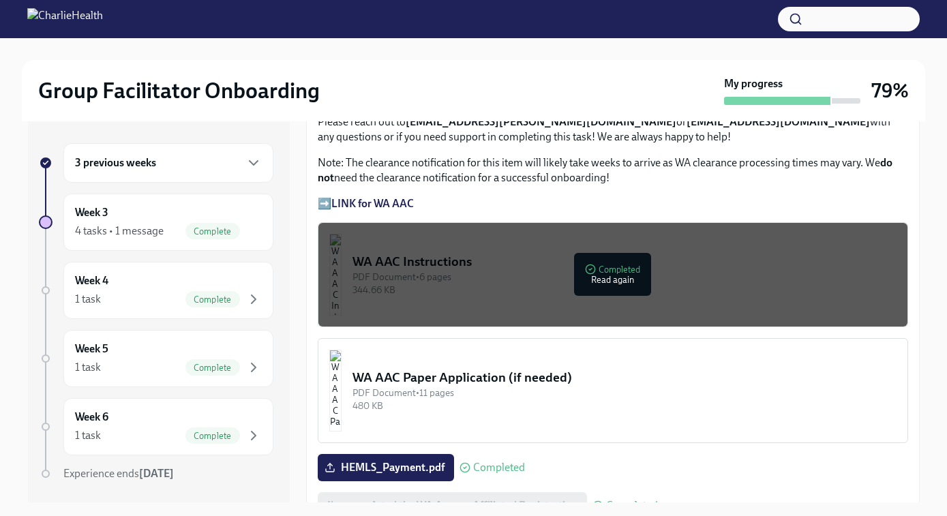
scroll to position [1176, 0]
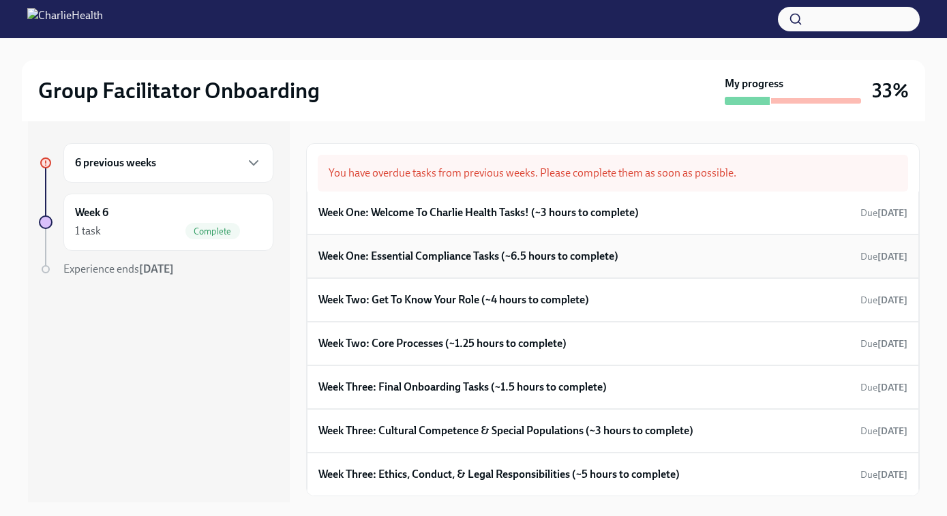
click at [424, 258] on h6 "Week One: Essential Compliance Tasks (~6.5 hours to complete)" at bounding box center [468, 256] width 300 height 15
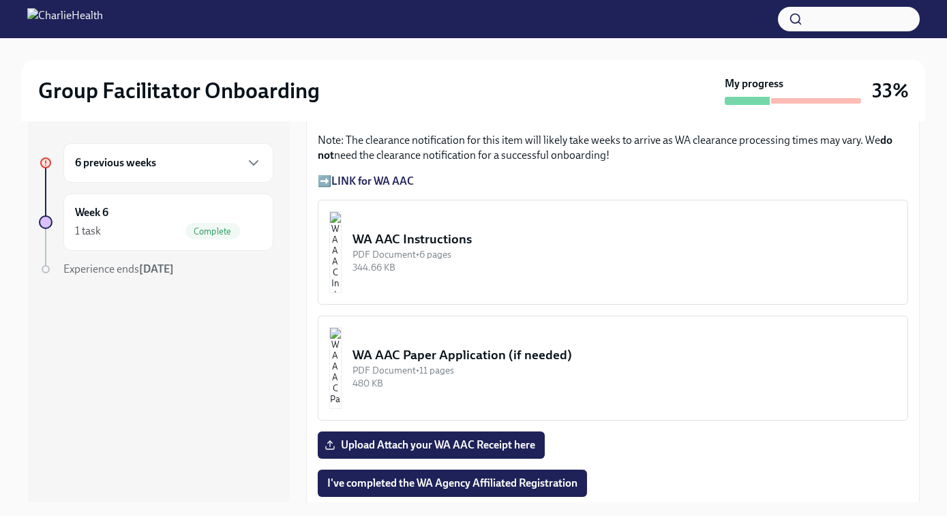
scroll to position [1066, 0]
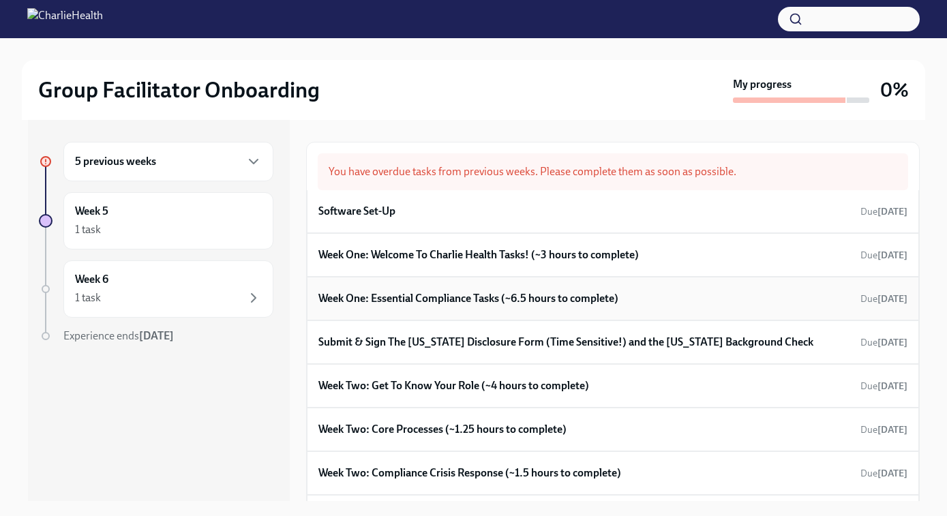
click at [412, 299] on h6 "Week One: Essential Compliance Tasks (~6.5 hours to complete)" at bounding box center [468, 298] width 300 height 15
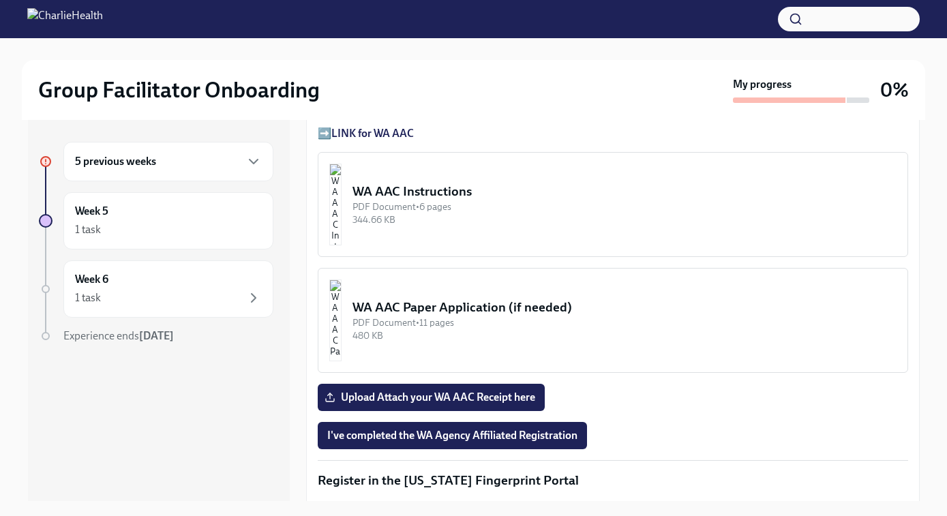
scroll to position [1173, 0]
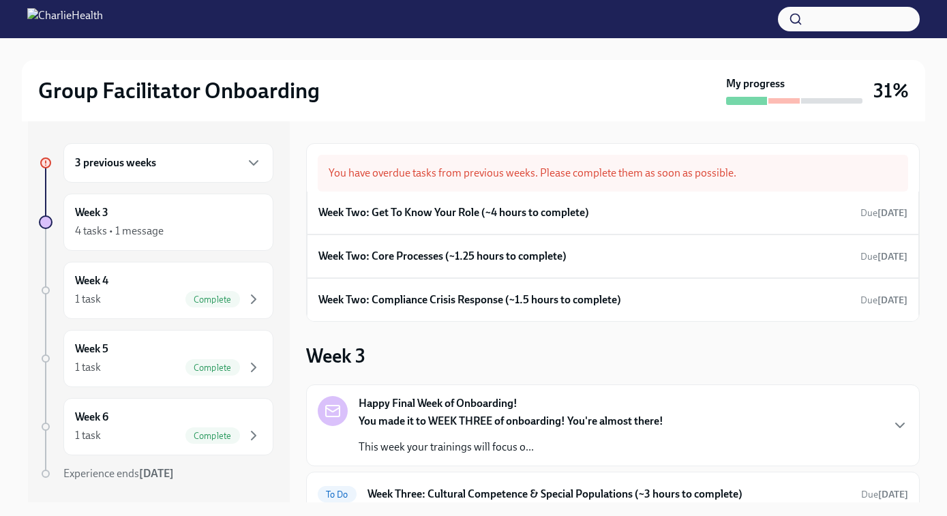
click at [145, 168] on h6 "3 previous weeks" at bounding box center [115, 162] width 81 height 15
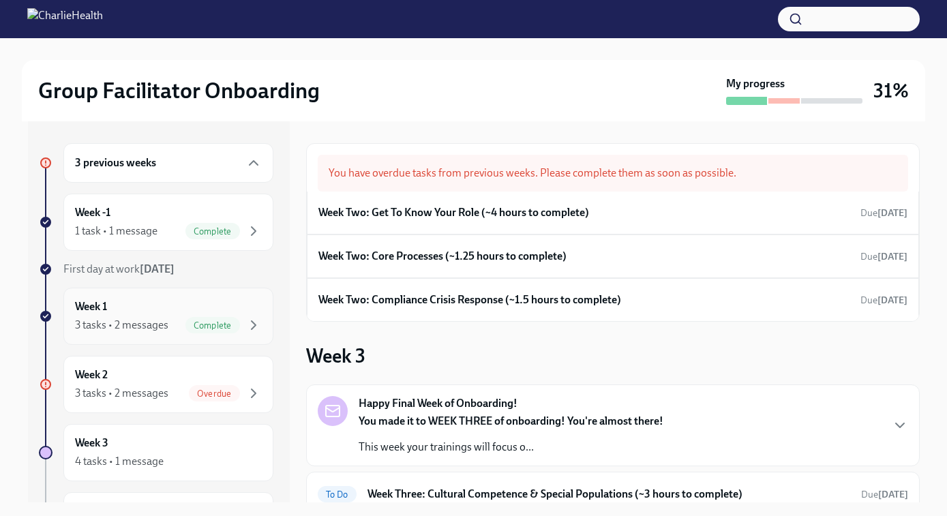
click at [132, 318] on div "3 tasks • 2 messages" at bounding box center [121, 325] width 93 height 15
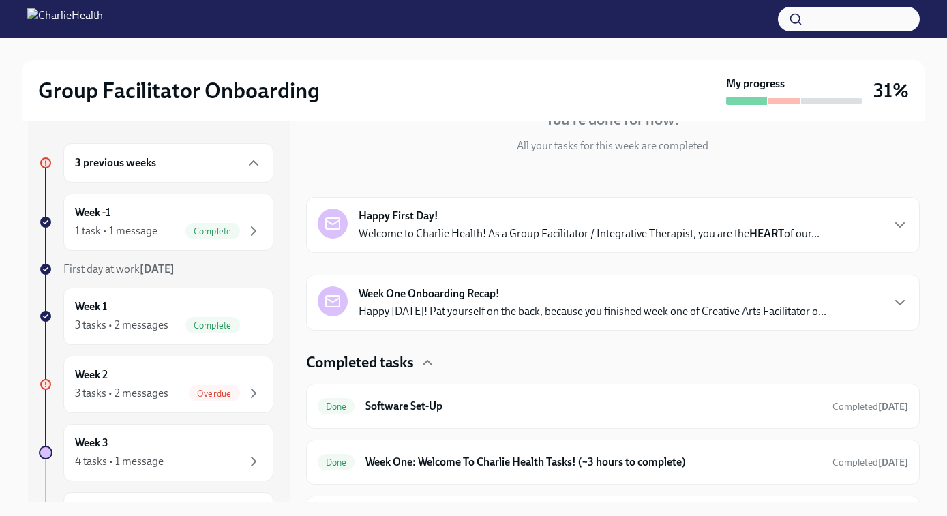
scroll to position [187, 0]
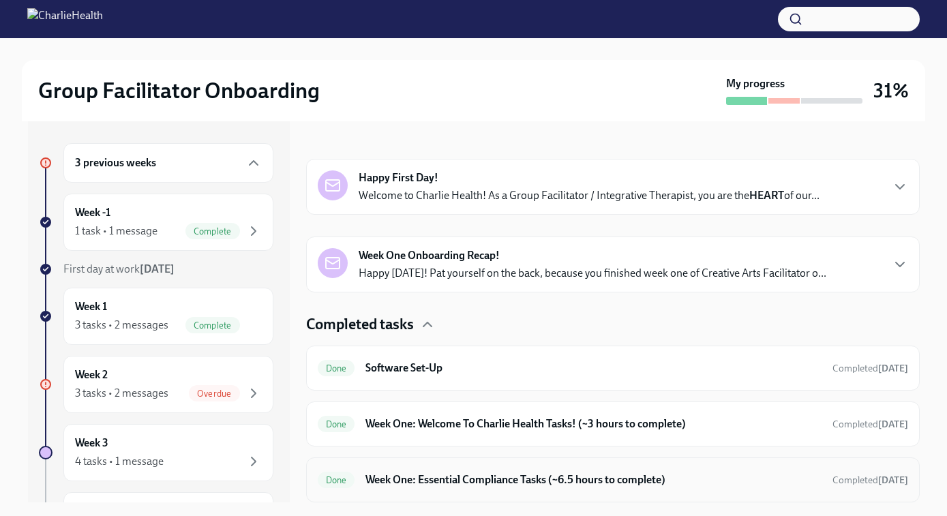
click at [440, 483] on h6 "Week One: Essential Compliance Tasks (~6.5 hours to complete)" at bounding box center [592, 479] width 455 height 15
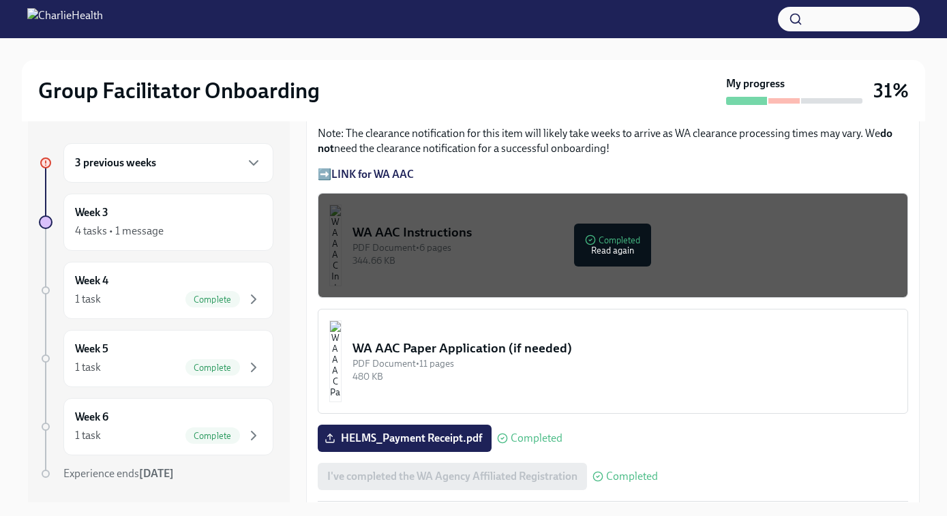
scroll to position [1072, 0]
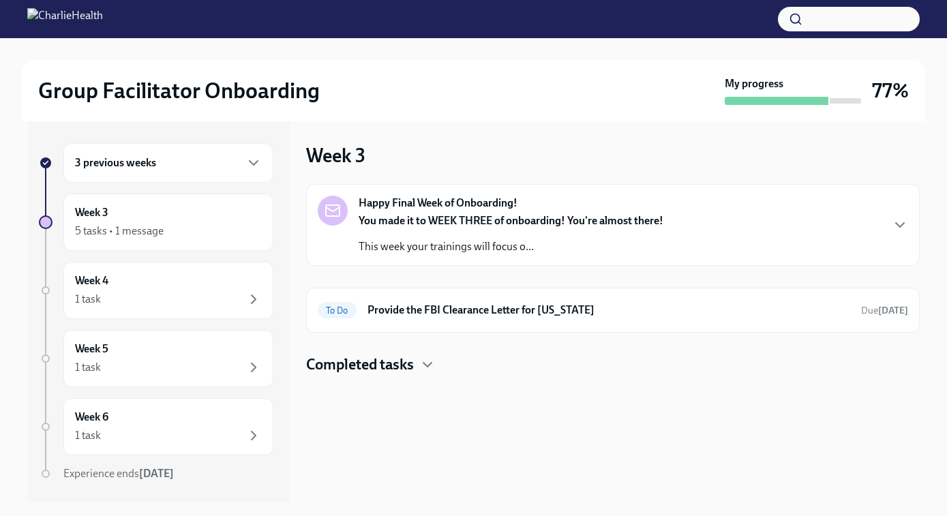
click at [161, 171] on div "3 previous weeks" at bounding box center [168, 163] width 210 height 40
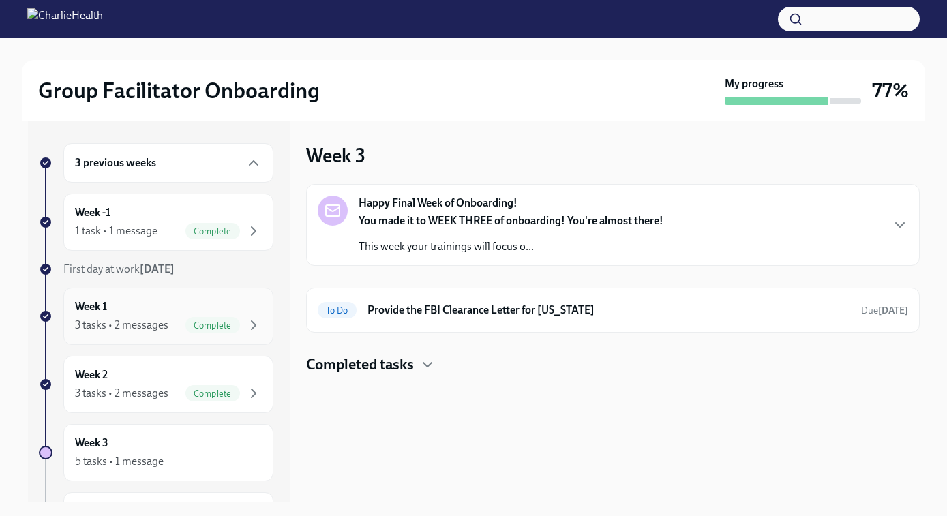
scroll to position [20, 0]
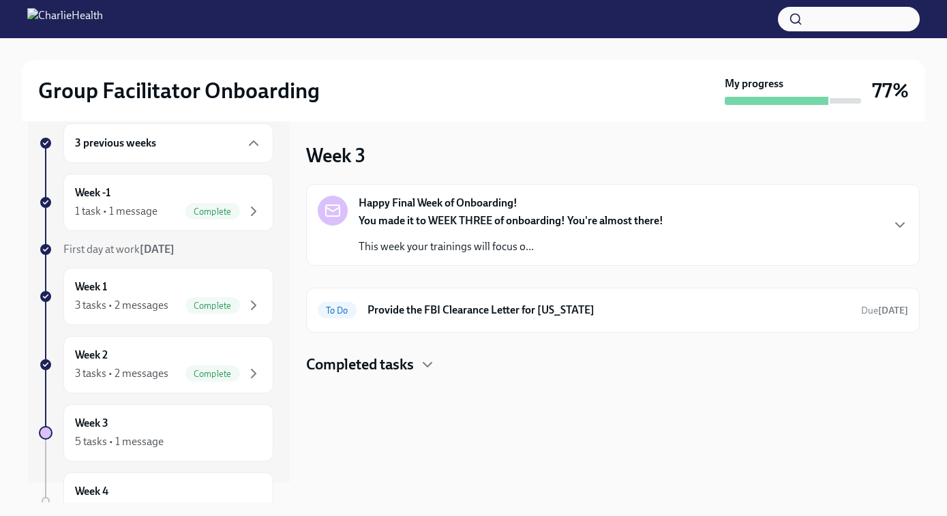
click at [359, 366] on h4 "Completed tasks" at bounding box center [360, 365] width 108 height 20
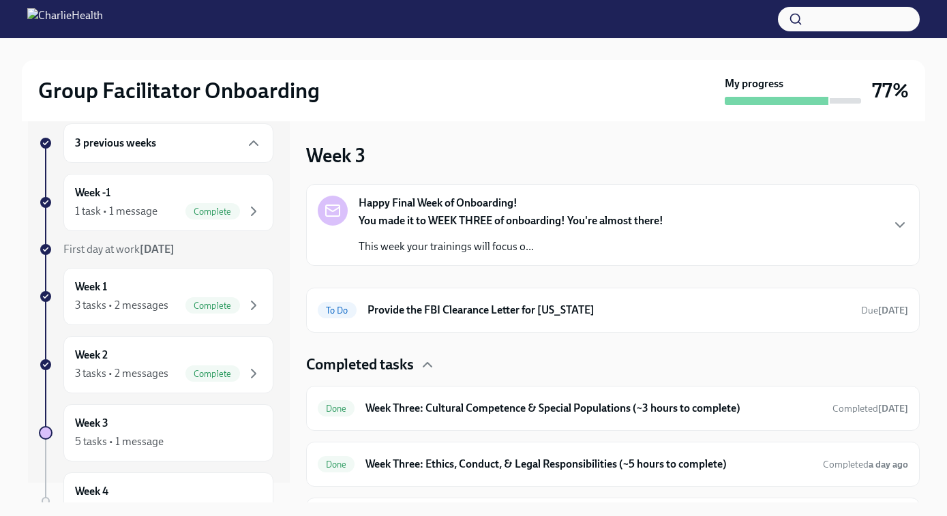
scroll to position [96, 0]
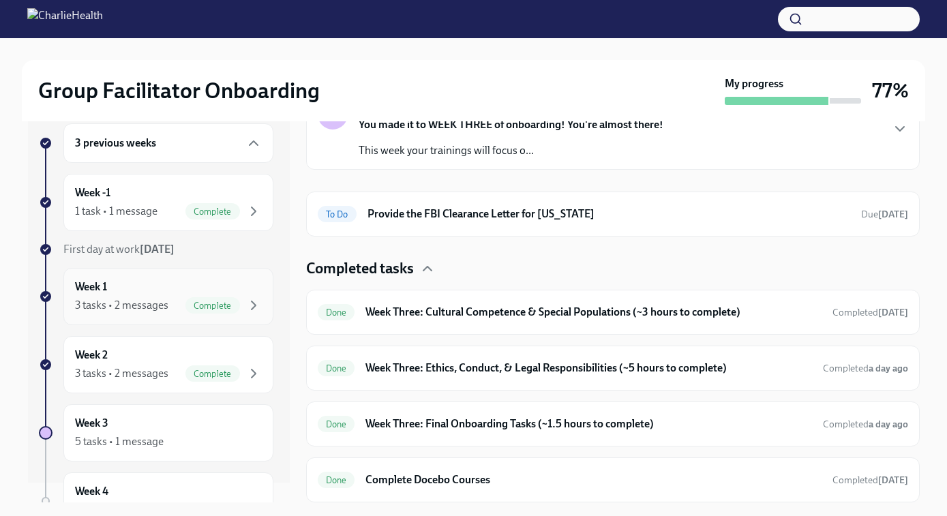
click at [126, 312] on div "3 tasks • 2 messages" at bounding box center [121, 305] width 93 height 15
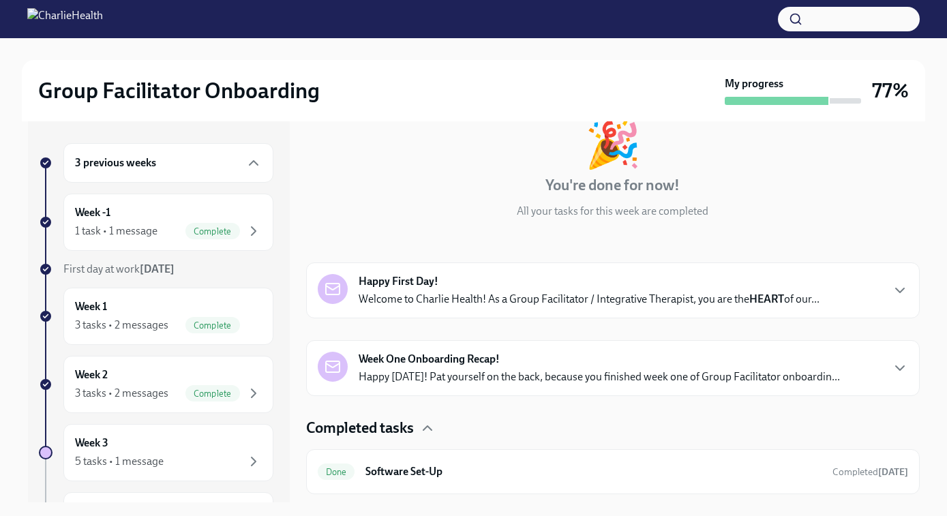
scroll to position [187, 0]
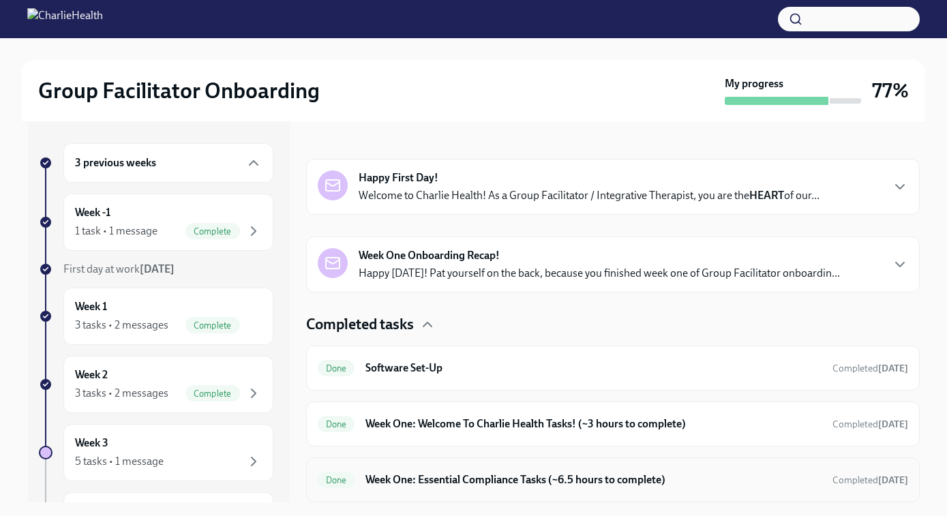
click at [462, 480] on h6 "Week One: Essential Compliance Tasks (~6.5 hours to complete)" at bounding box center [592, 479] width 455 height 15
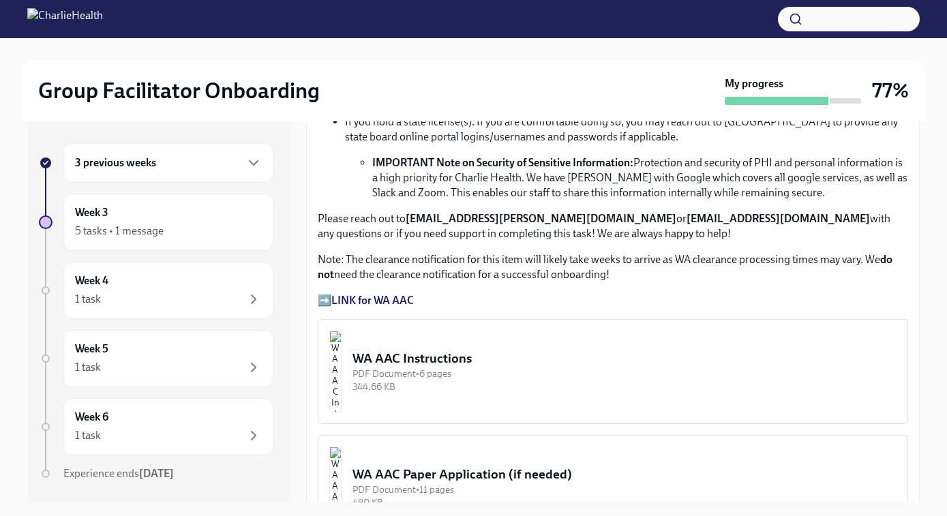
scroll to position [1184, 0]
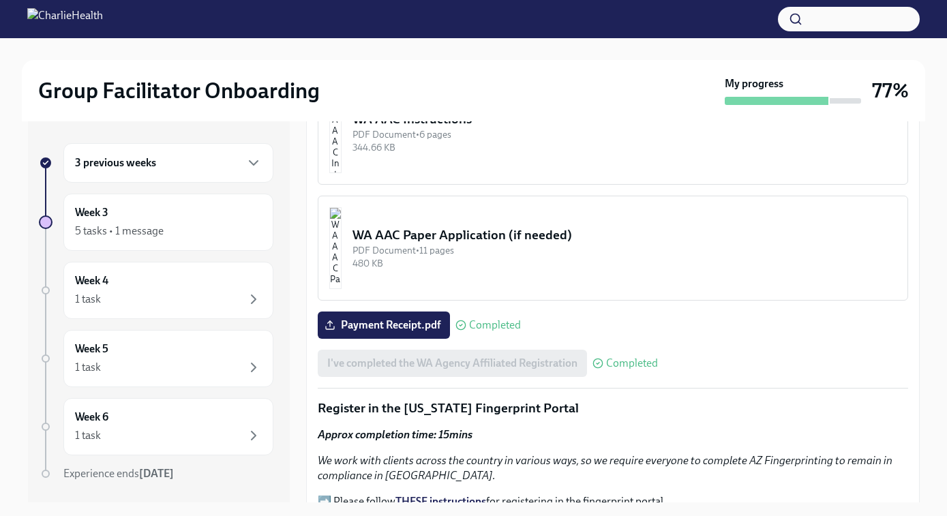
click at [449, 138] on div "PDF Document • 6 pages" at bounding box center [624, 134] width 544 height 13
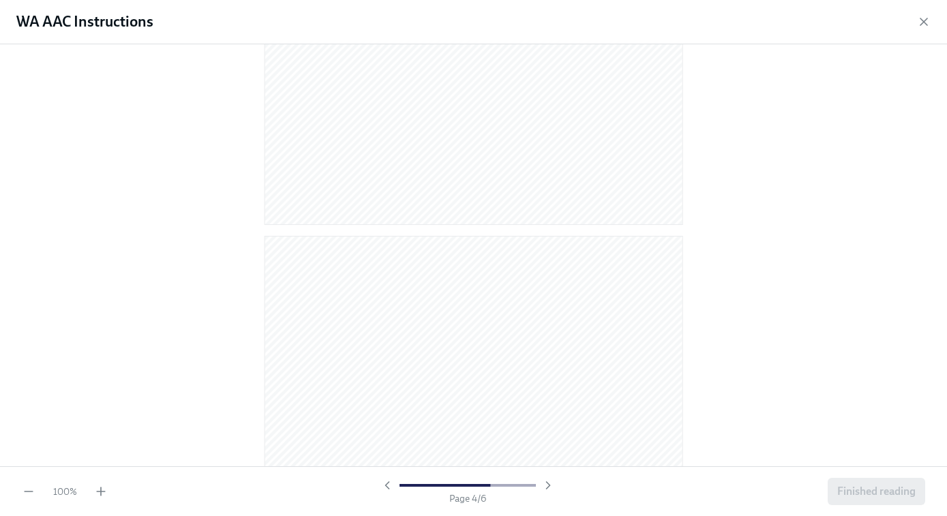
scroll to position [2902, 0]
click at [843, 492] on span "Finished reading" at bounding box center [876, 492] width 78 height 14
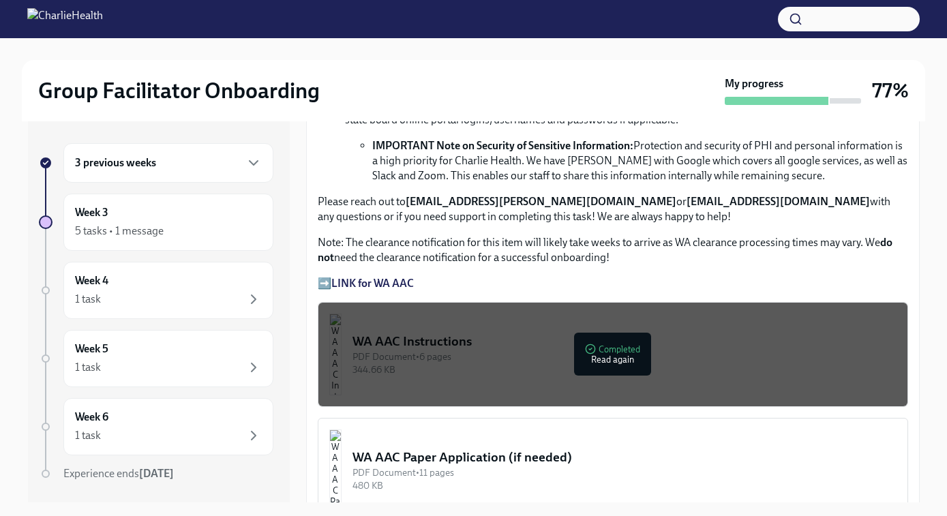
scroll to position [1121, 0]
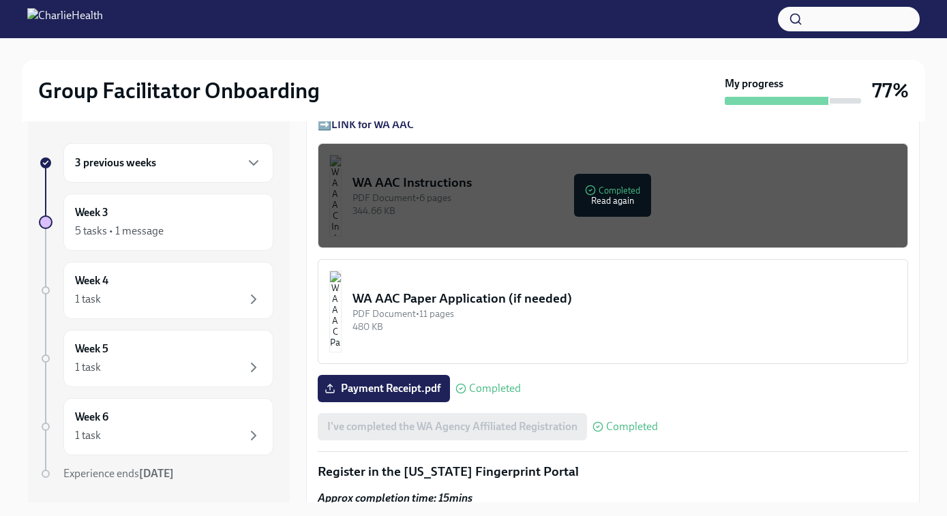
click at [590, 311] on div "PDF Document • 11 pages" at bounding box center [624, 313] width 544 height 13
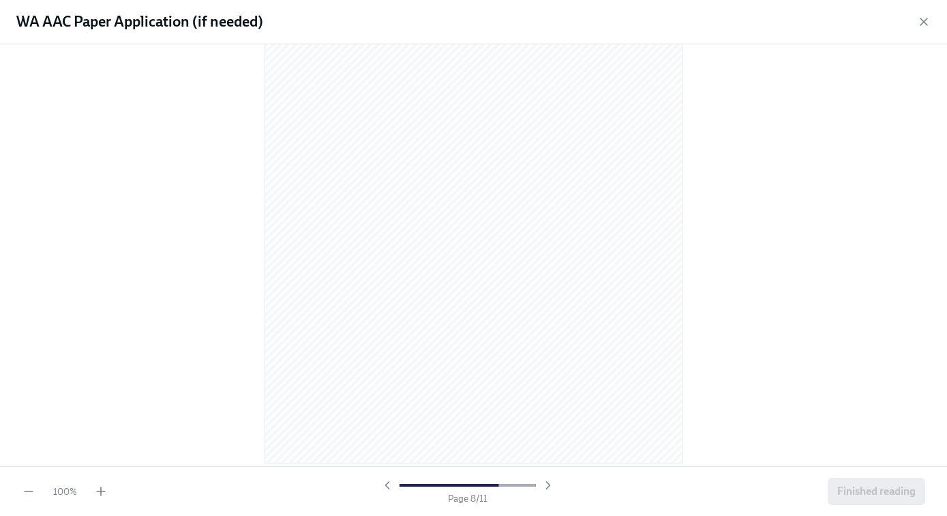
scroll to position [5664, 0]
click at [899, 496] on span "Finished reading" at bounding box center [876, 492] width 78 height 14
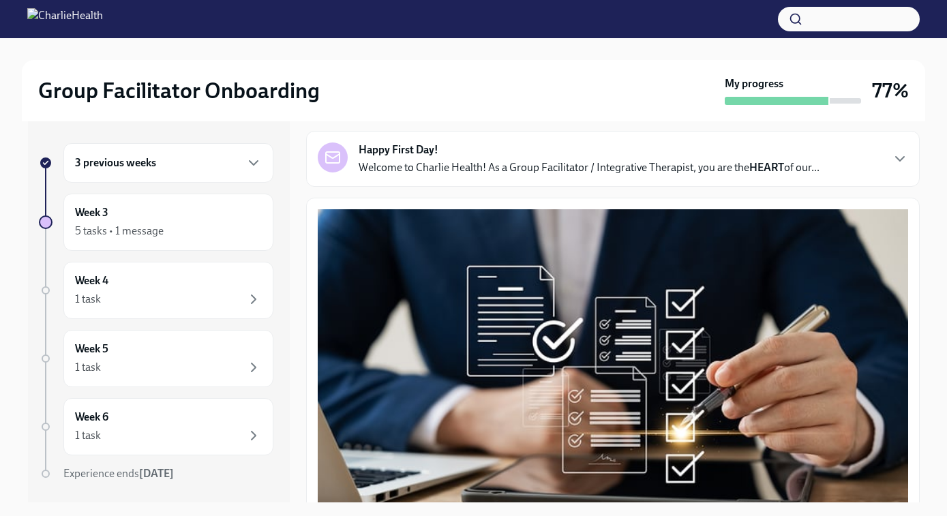
scroll to position [0, 0]
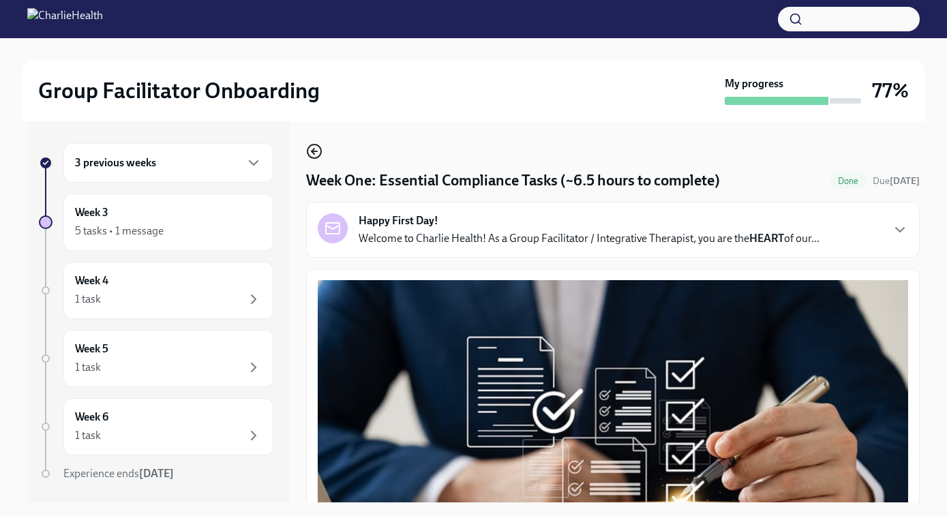
click at [317, 151] on icon "button" at bounding box center [314, 151] width 16 height 16
